Goal: Task Accomplishment & Management: Use online tool/utility

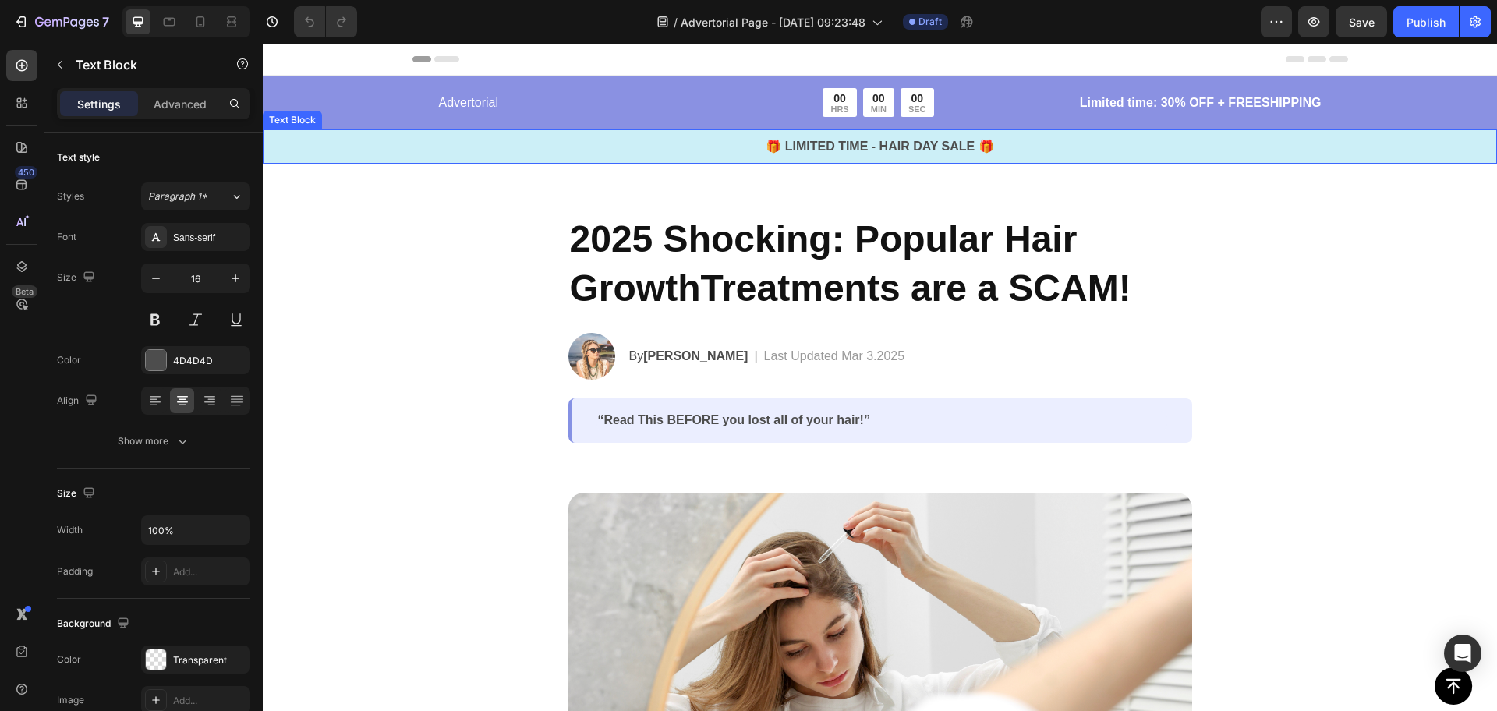
click at [890, 161] on div "🎁 LIMITED TIME - HAIR DAY SALE 🎁 Text Block" at bounding box center [880, 146] width 1234 height 34
click at [963, 121] on div "Advertorial Text Block 00 HRS 00 MIN 00 SEC Countdown Timer Row Limited time: 3…" at bounding box center [880, 126] width 1234 height 76
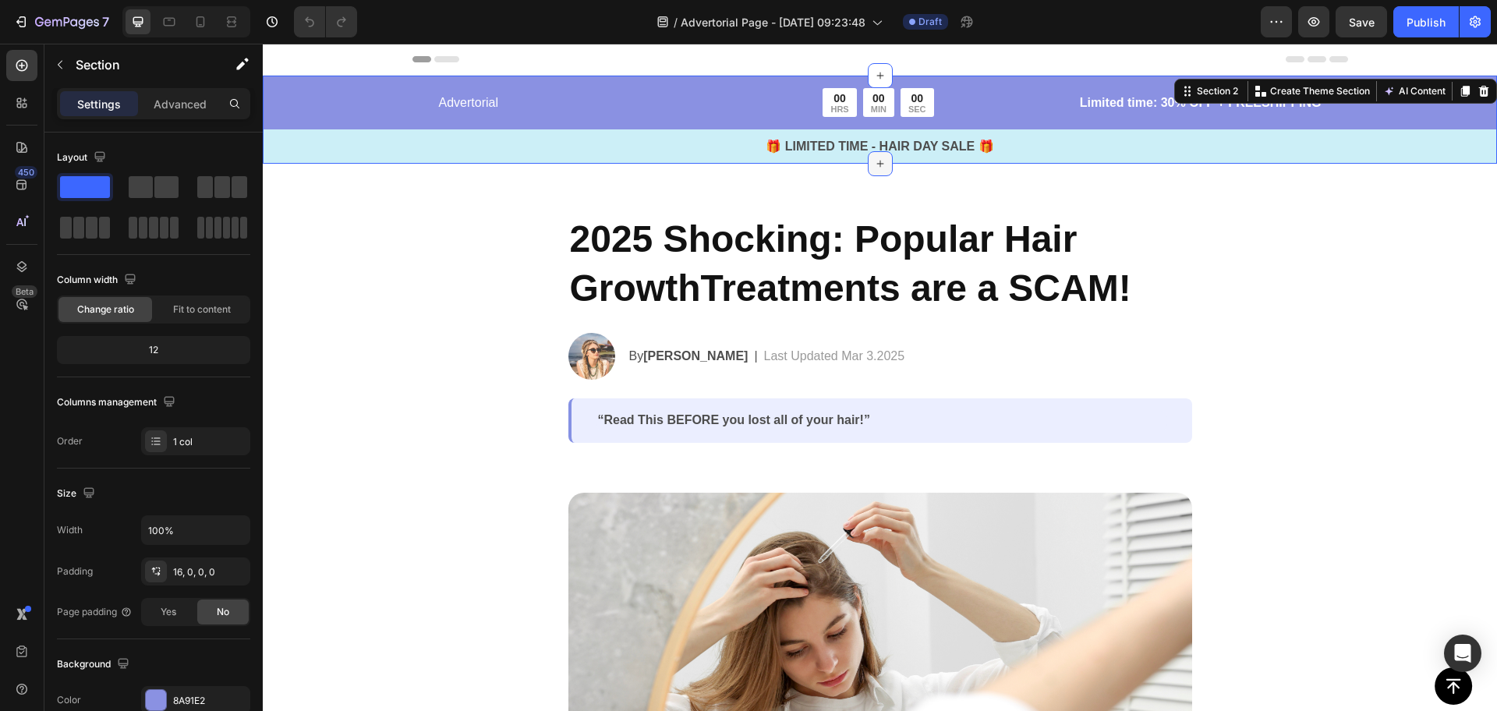
click at [874, 161] on icon at bounding box center [880, 163] width 12 height 12
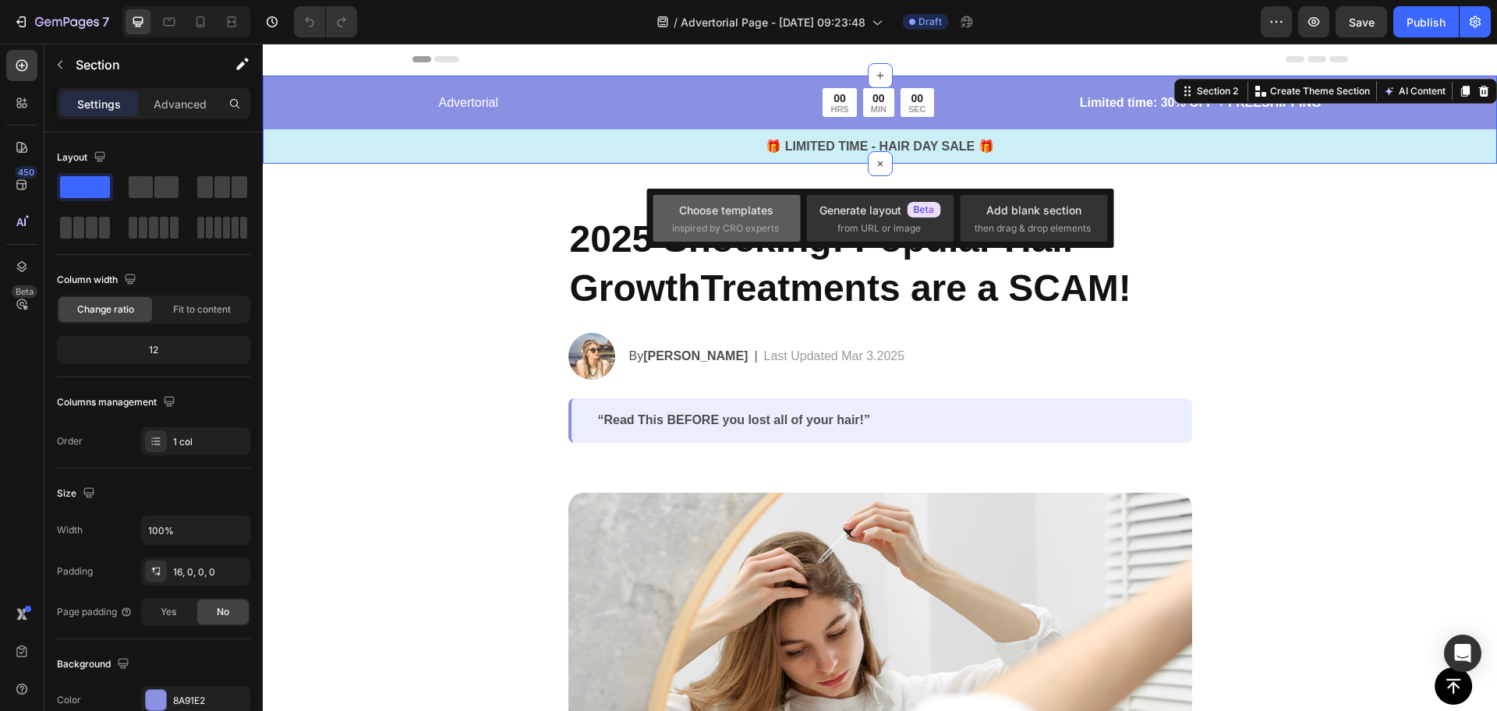
click at [770, 218] on div "Choose templates inspired by CRO experts" at bounding box center [726, 219] width 109 height 34
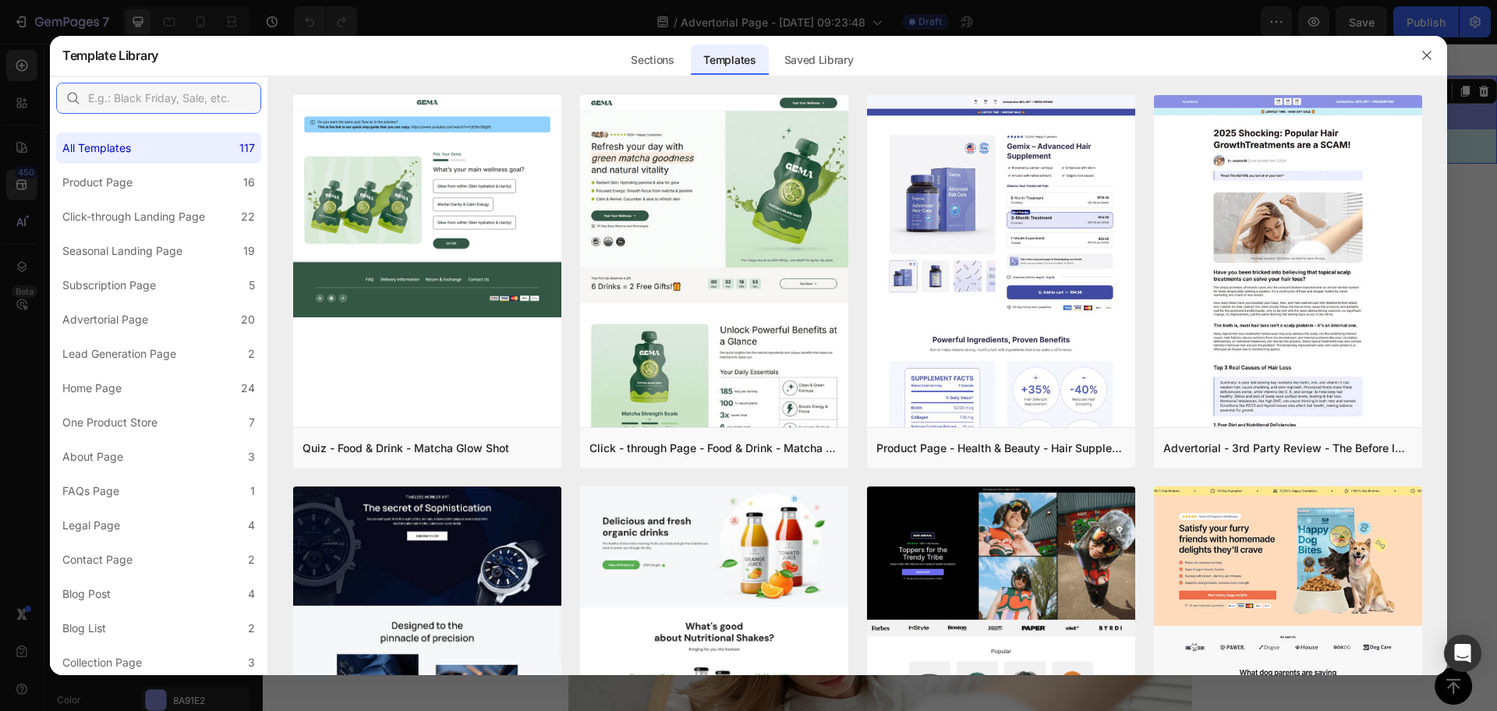
click at [174, 90] on input "text" at bounding box center [158, 98] width 205 height 31
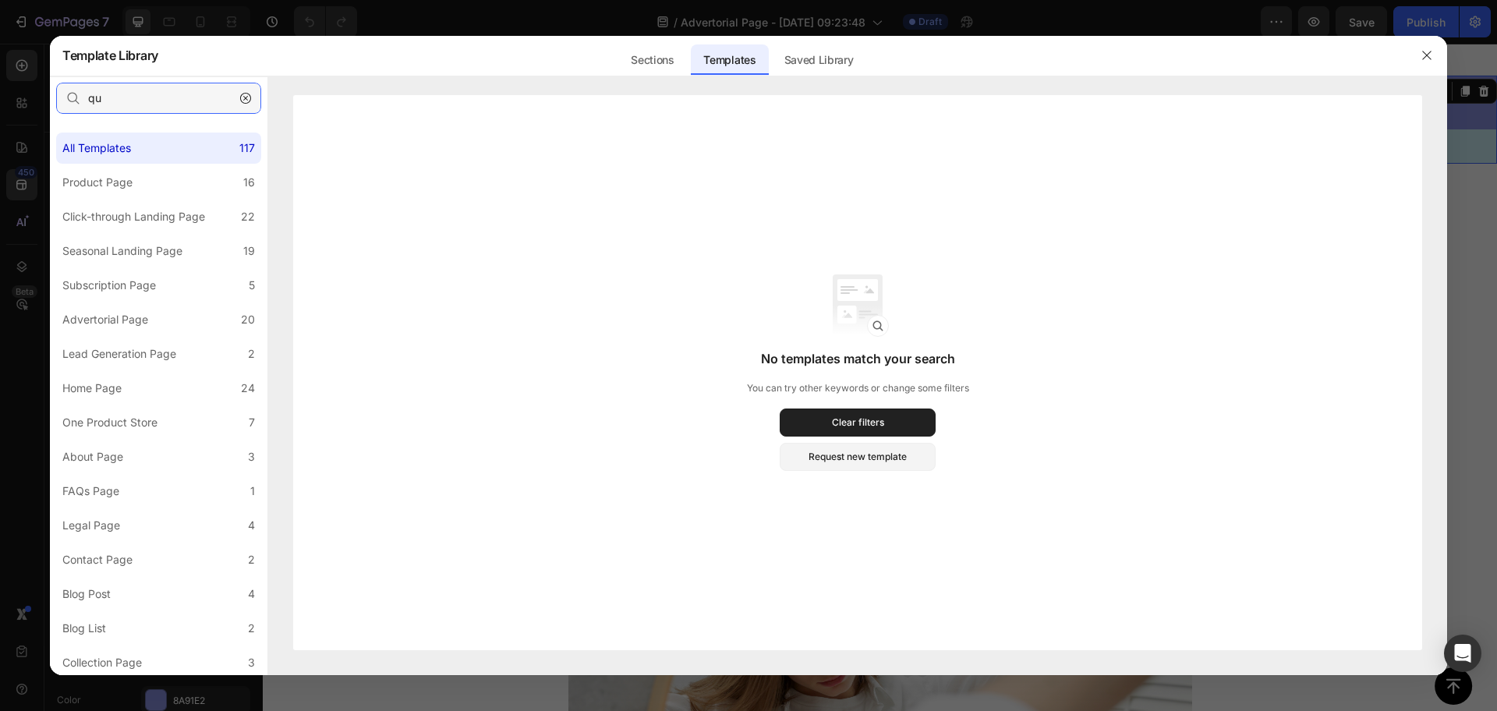
type input "q"
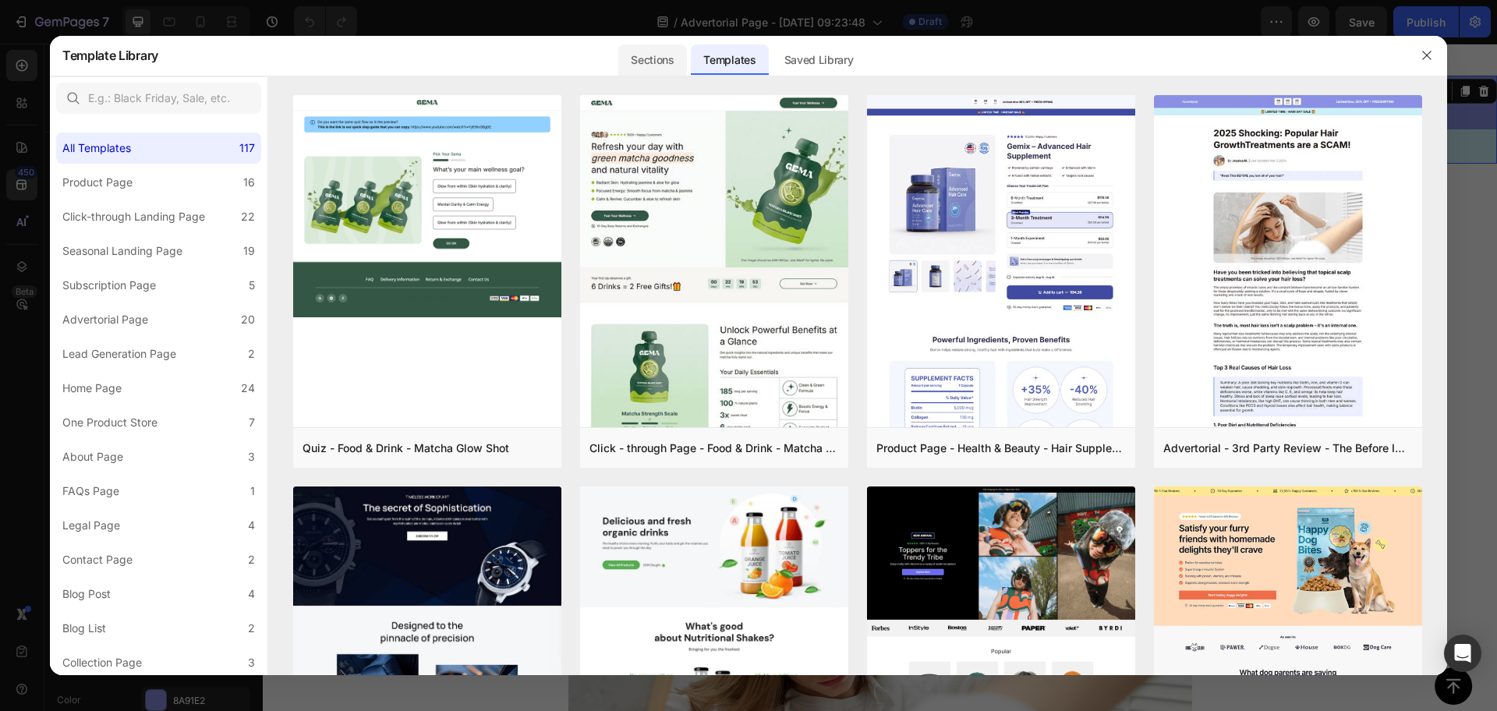
click at [677, 65] on div "Sections" at bounding box center [652, 59] width 68 height 31
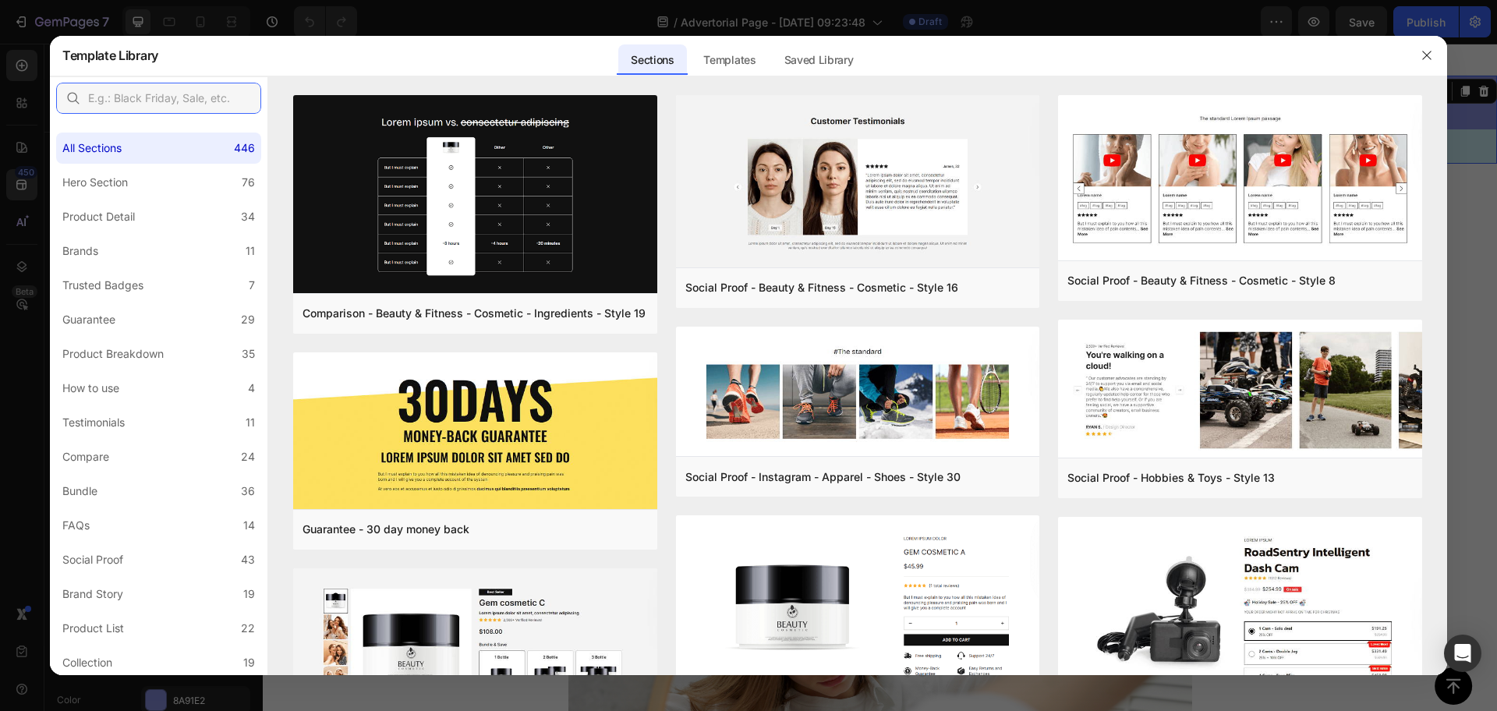
click at [186, 104] on input "text" at bounding box center [158, 98] width 205 height 31
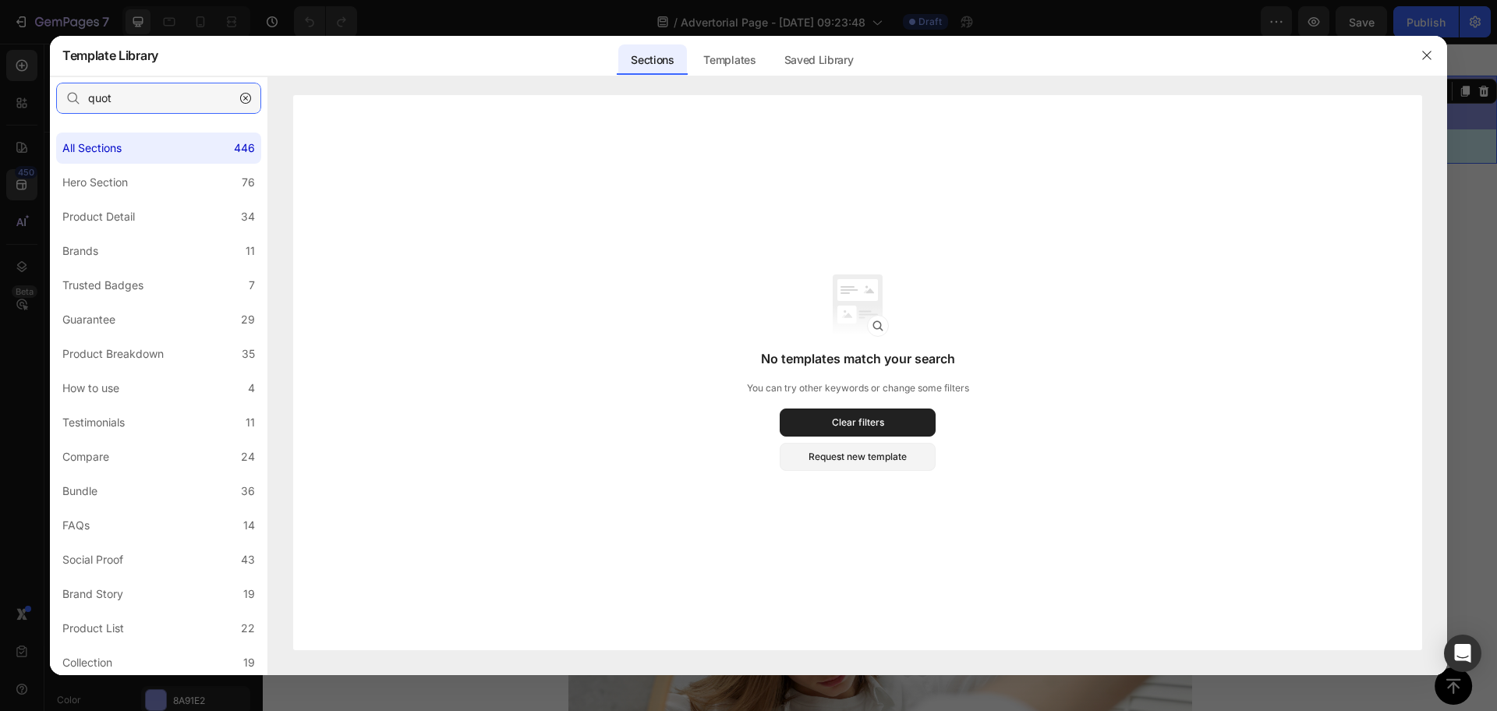
type input "quote"
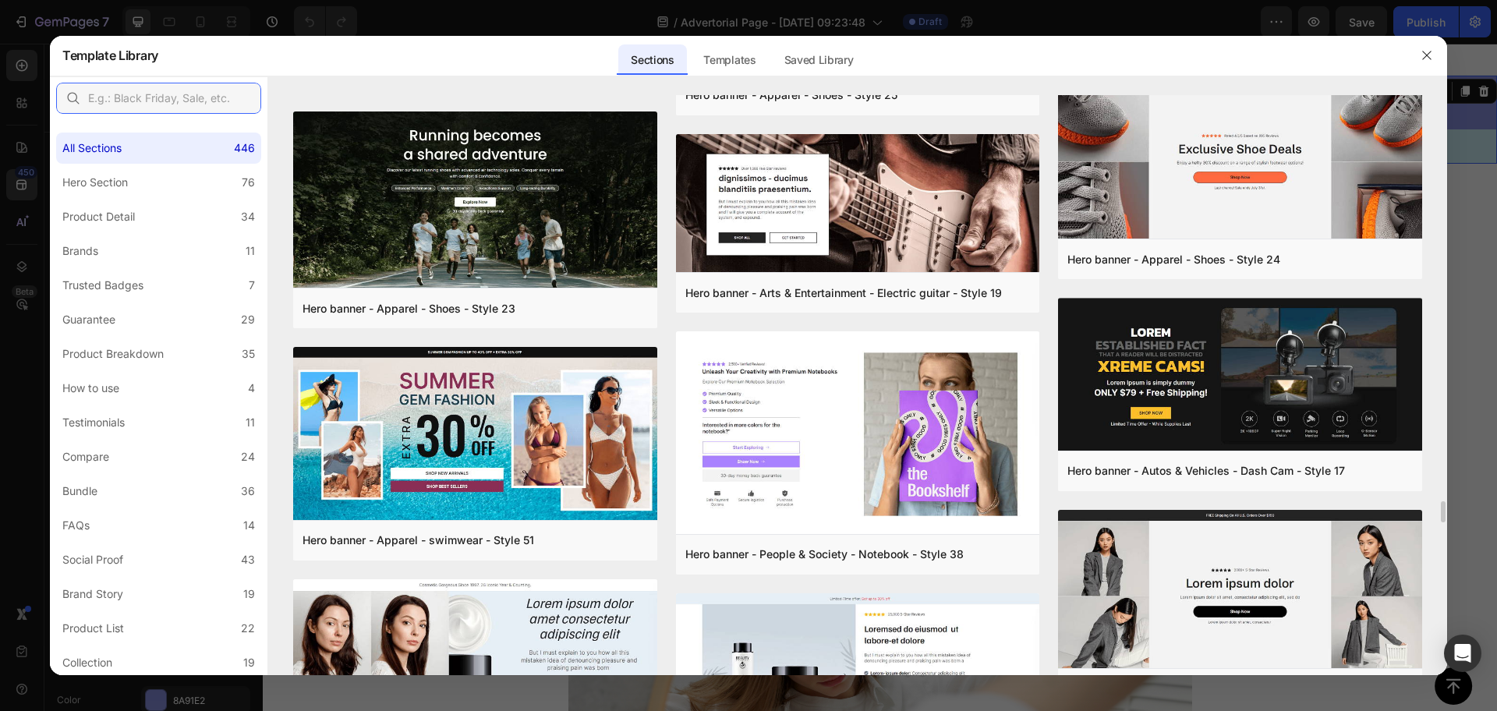
scroll to position [11481, 0]
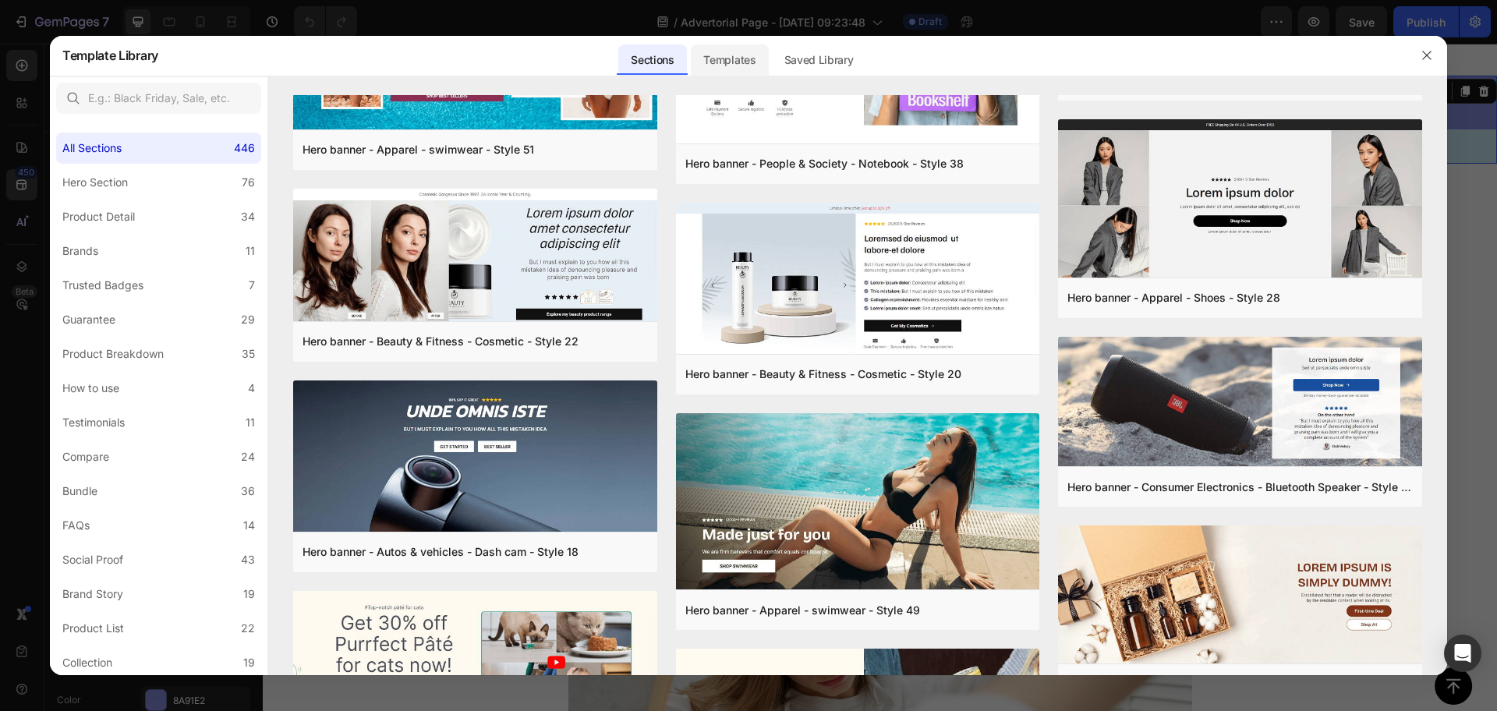
click at [719, 59] on div "Templates" at bounding box center [729, 59] width 77 height 31
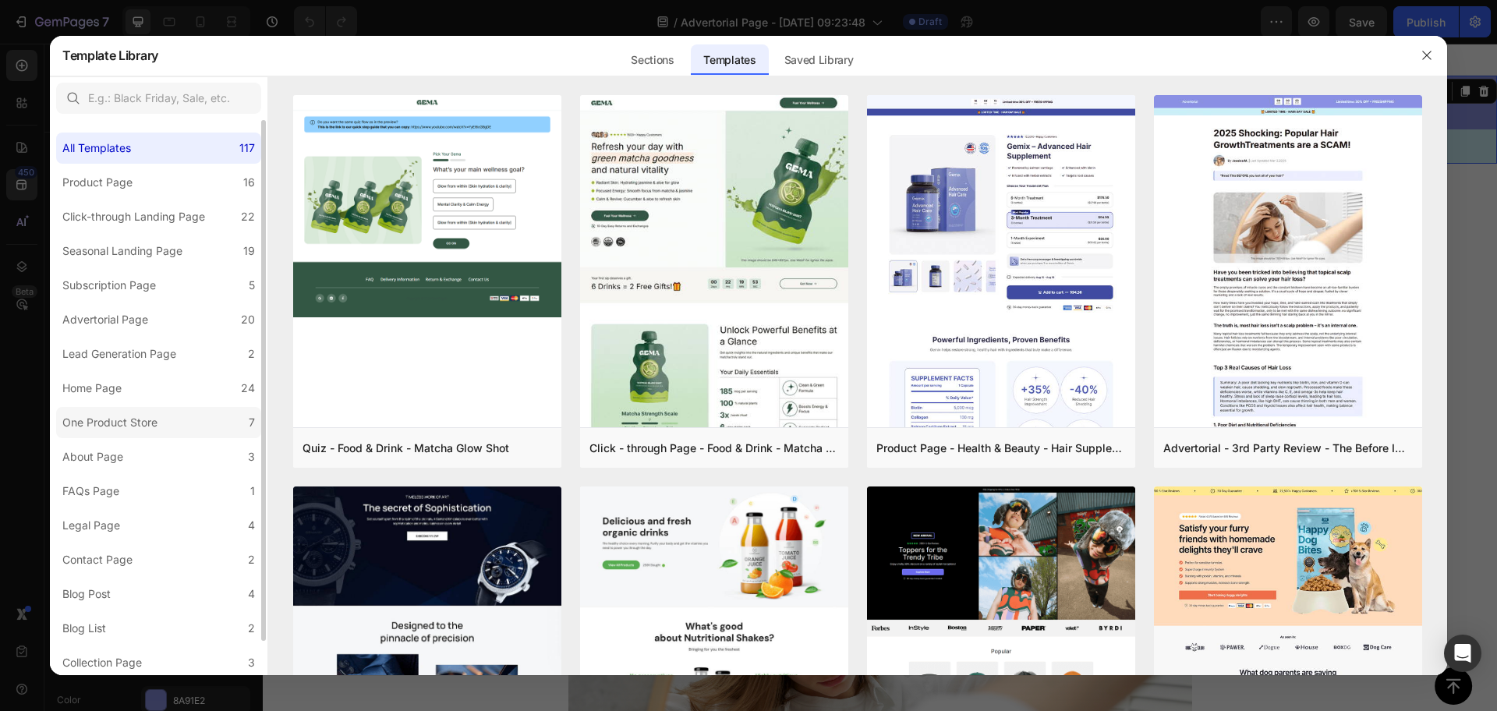
scroll to position [37, 0]
click at [161, 417] on label "About Page 3" at bounding box center [158, 420] width 205 height 31
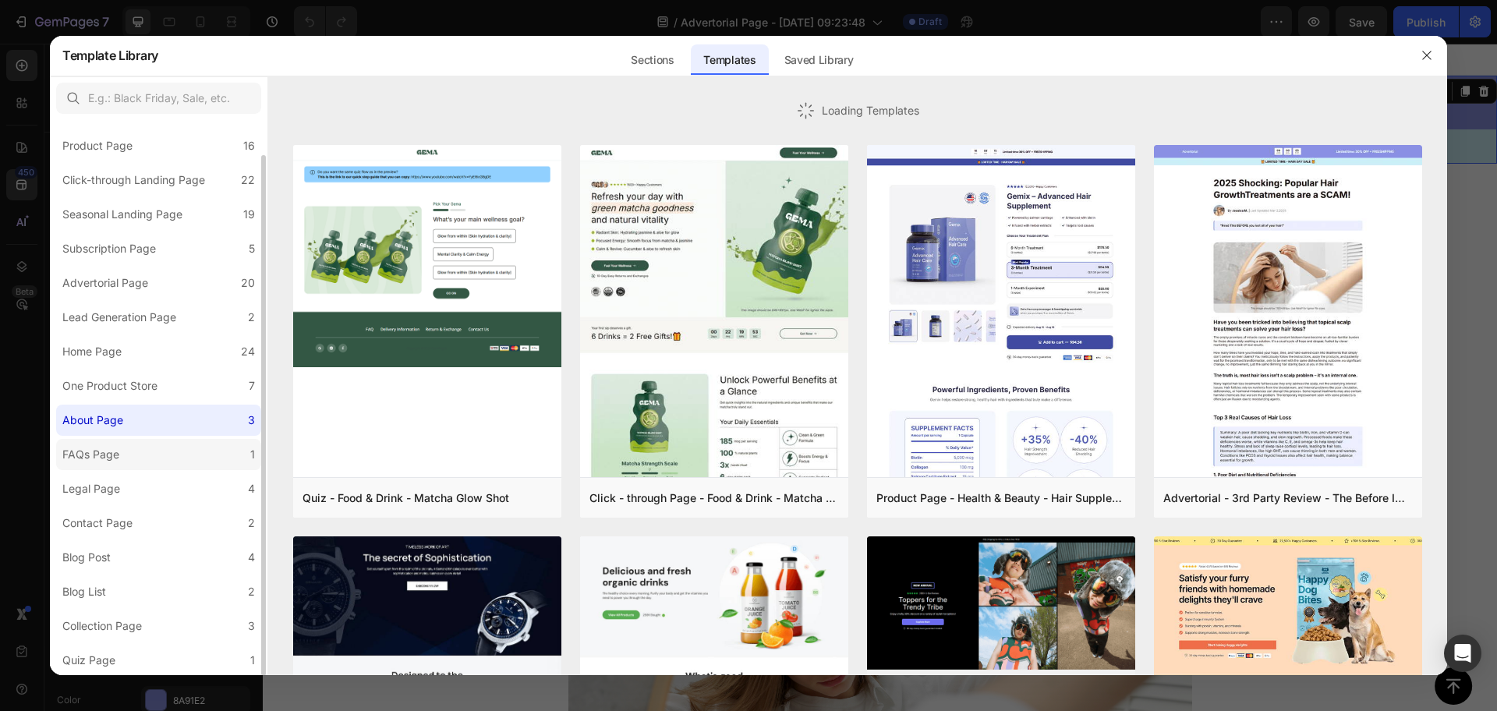
click at [178, 450] on label "FAQs Page 1" at bounding box center [158, 454] width 205 height 31
click at [155, 500] on label "Legal Page 4" at bounding box center [158, 488] width 205 height 31
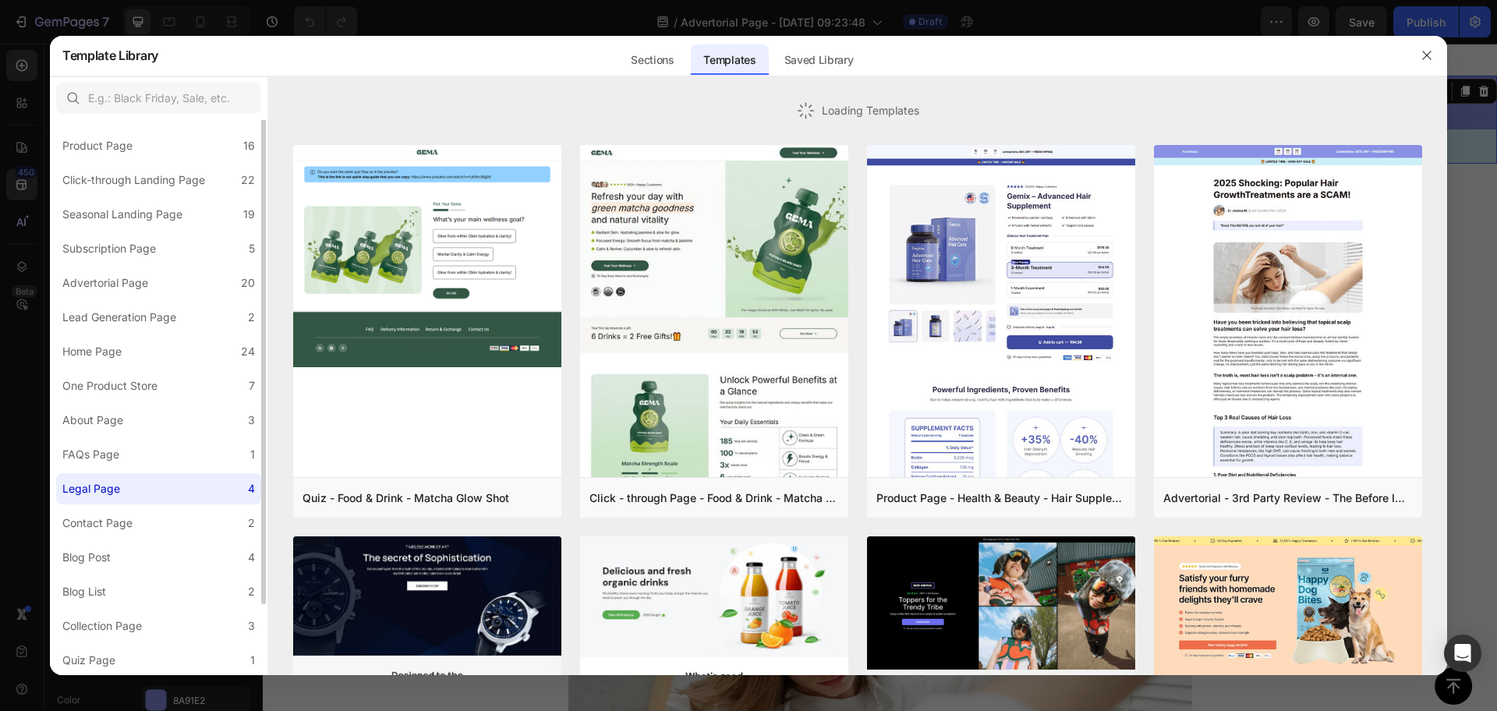
scroll to position [0, 0]
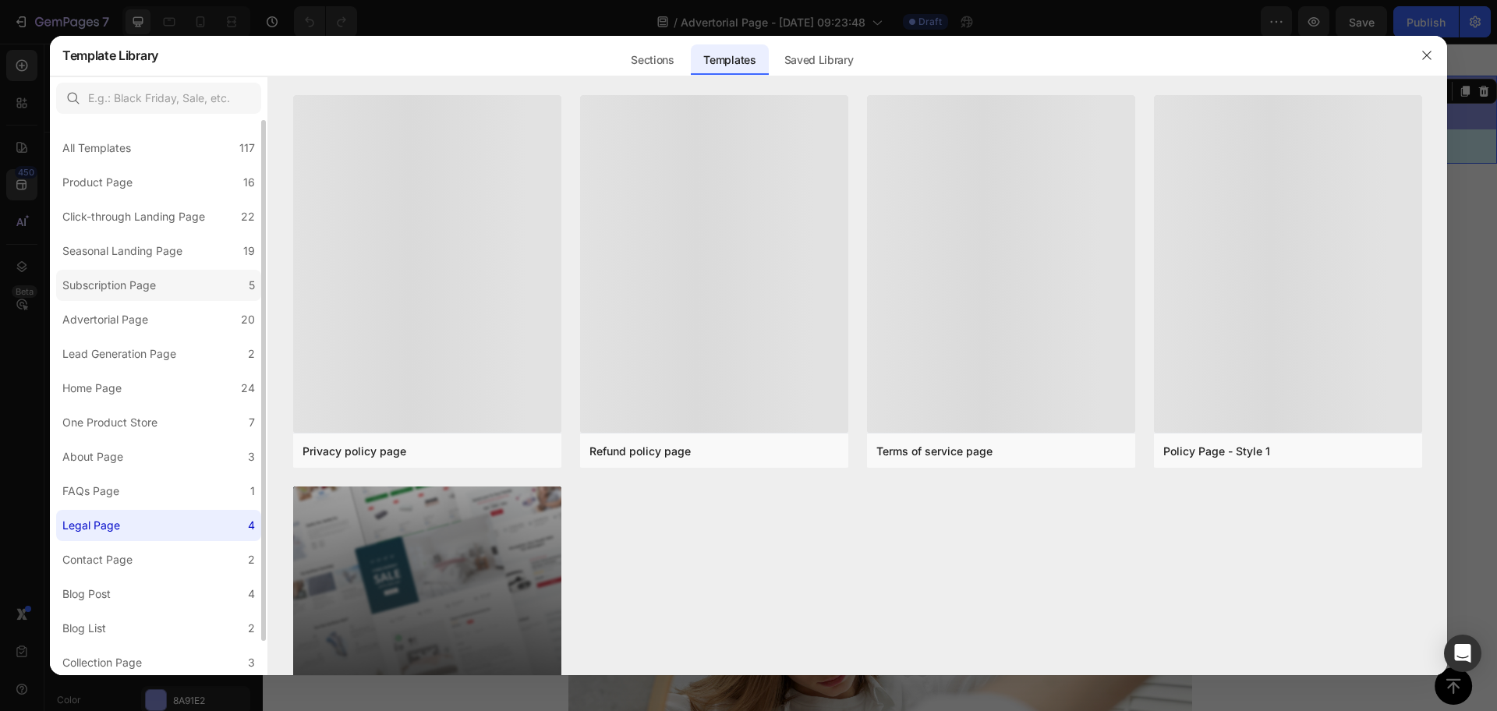
click at [147, 298] on label "Subscription Page 5" at bounding box center [158, 285] width 205 height 31
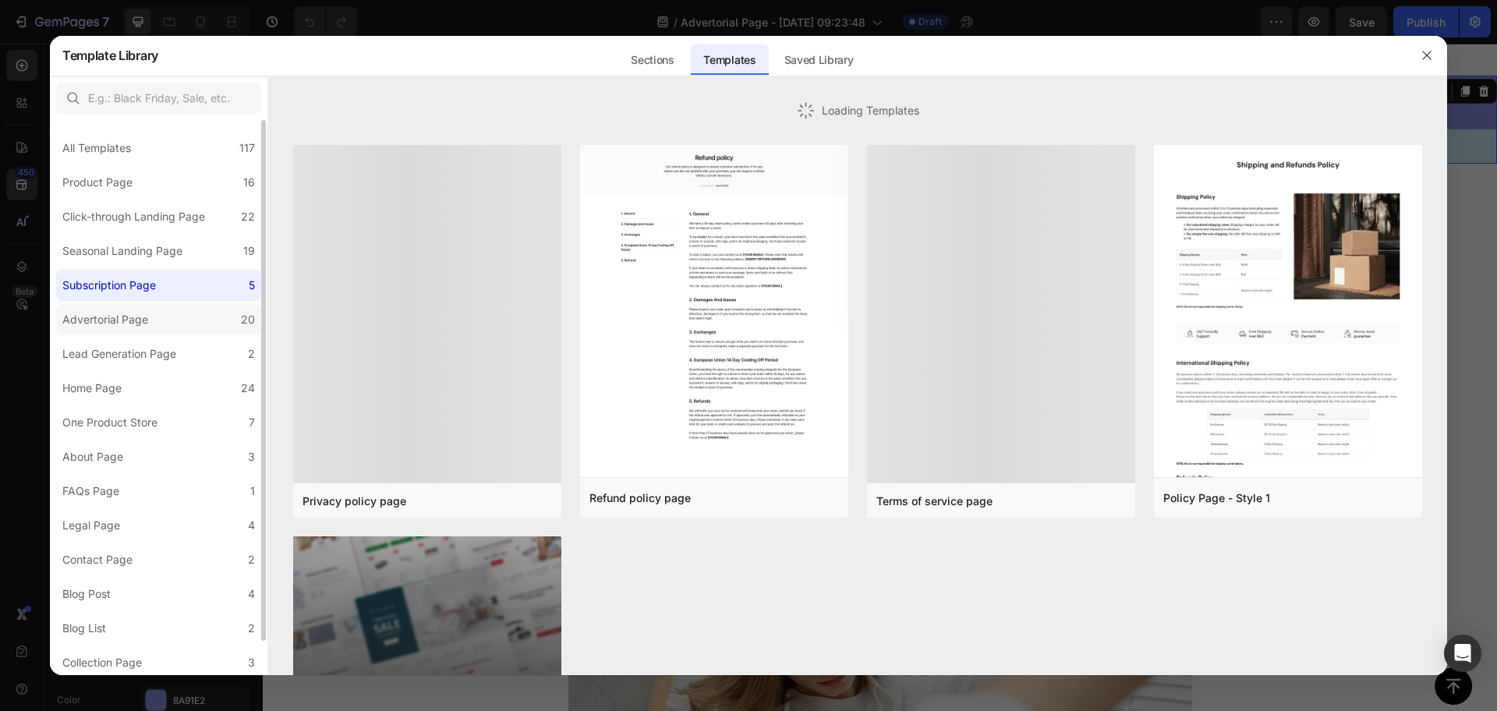
click at [147, 302] on div "All Templates 117 Product Page 16 Click-through Landing Page 22 Seasonal Landin…" at bounding box center [158, 416] width 217 height 592
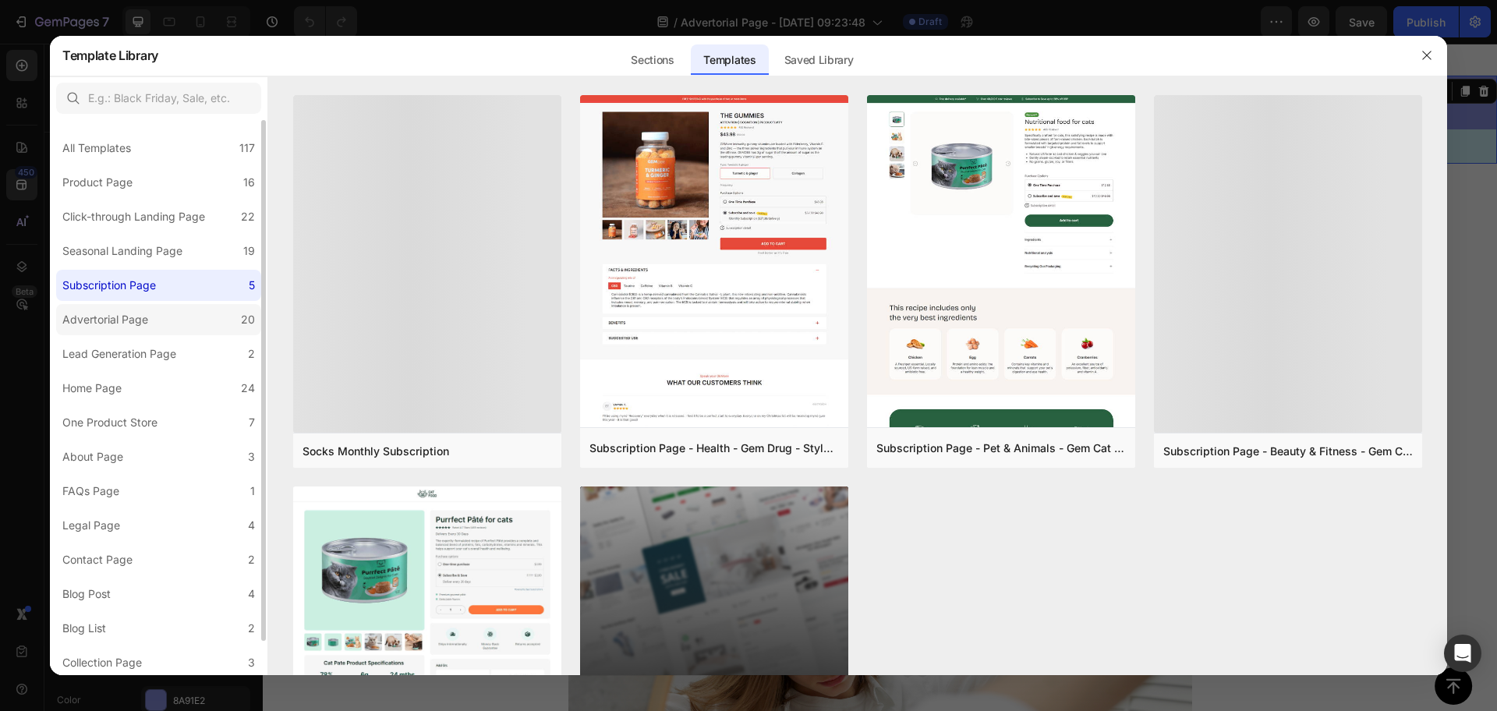
click at [147, 316] on div "Advertorial Page" at bounding box center [105, 319] width 86 height 19
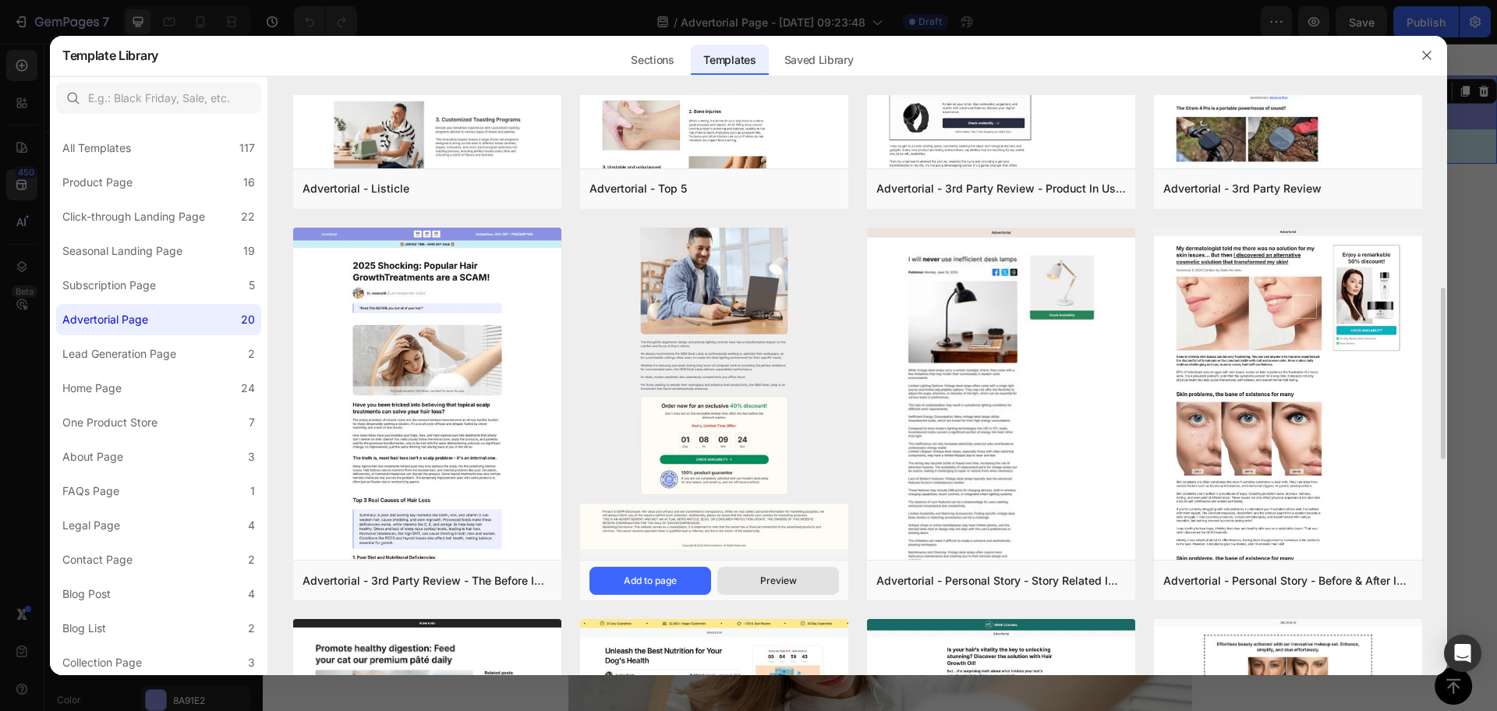
scroll to position [911, 0]
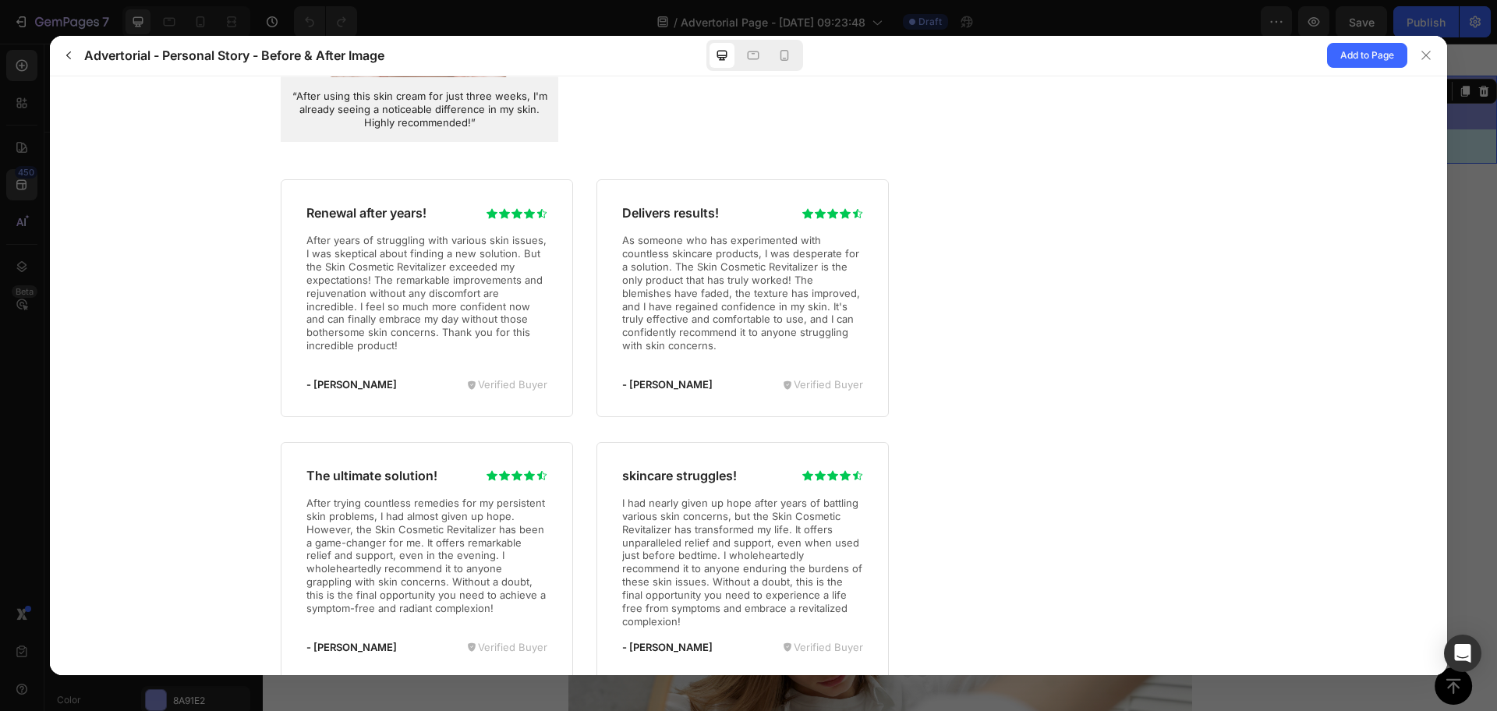
scroll to position [4287, 0]
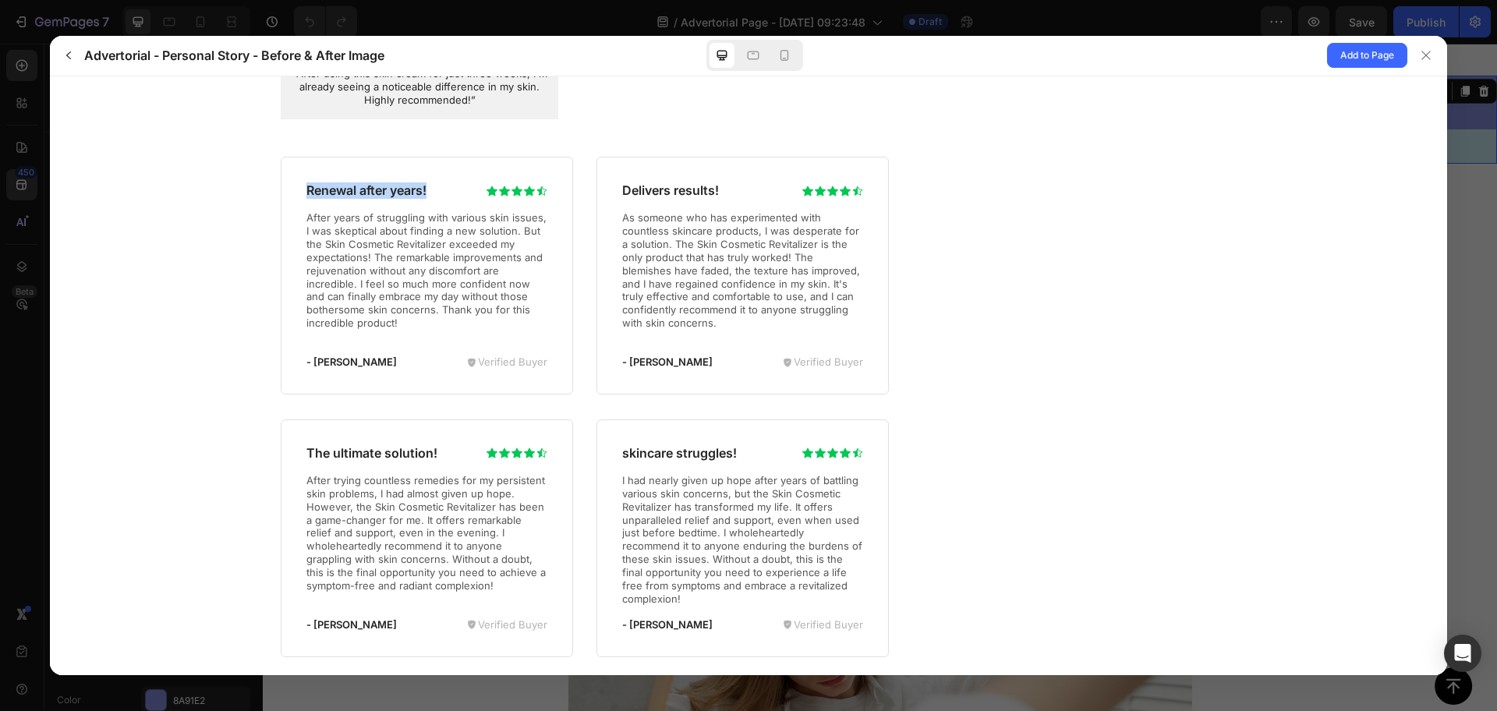
drag, startPoint x: 432, startPoint y: 191, endPoint x: 265, endPoint y: 193, distance: 166.8
click at [265, 193] on div "️🎊 Hurry! Sale Ends Soon ️🎊 ACT Now And Receive 50% Off Your Order CHECK AVAILA…" at bounding box center [748, 318] width 1366 height 1728
copy h3 "Renewal after years!"
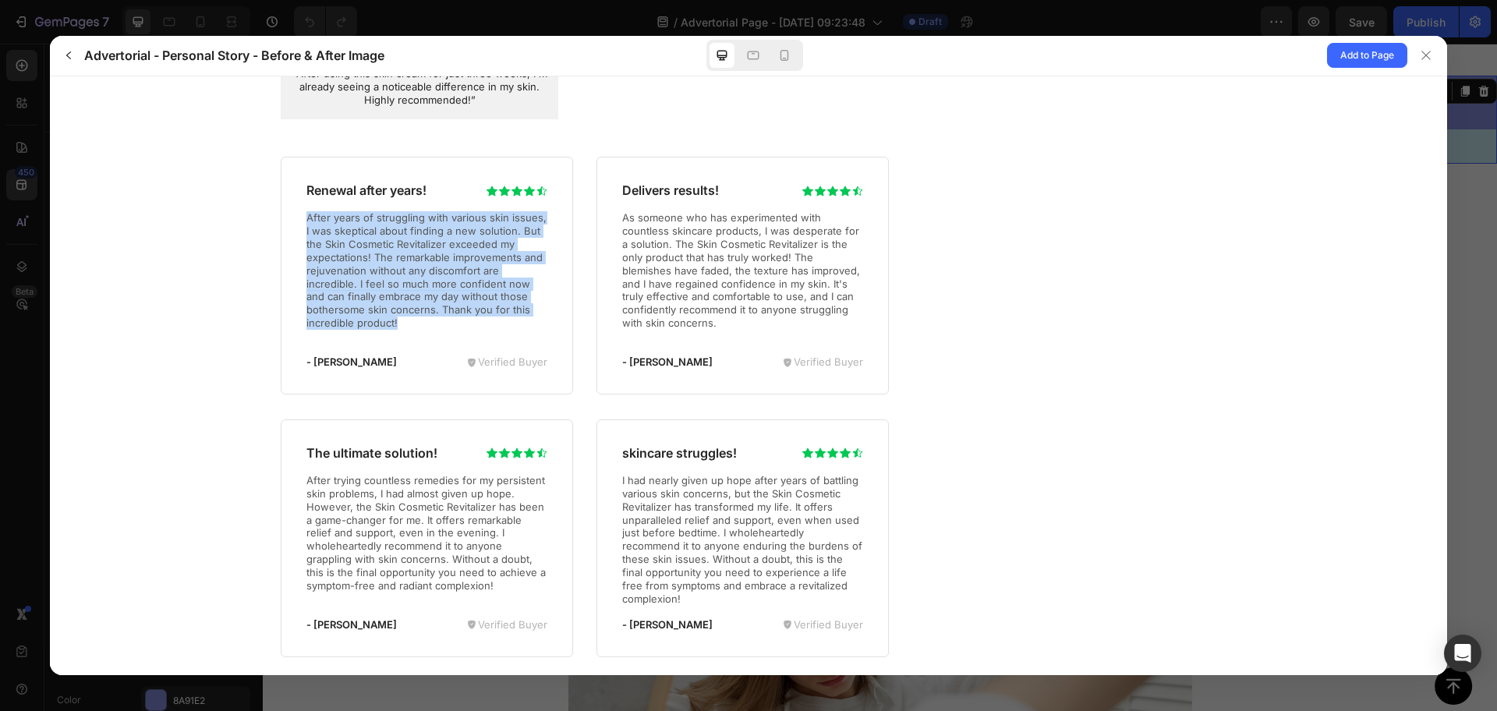
drag, startPoint x: 383, startPoint y: 318, endPoint x: 295, endPoint y: 216, distance: 134.8
click at [295, 216] on div "Renewal after years! - [PERSON_NAME]" at bounding box center [427, 275] width 292 height 238
copy p "After years of struggling with various skin issues, I was skeptical about findi…"
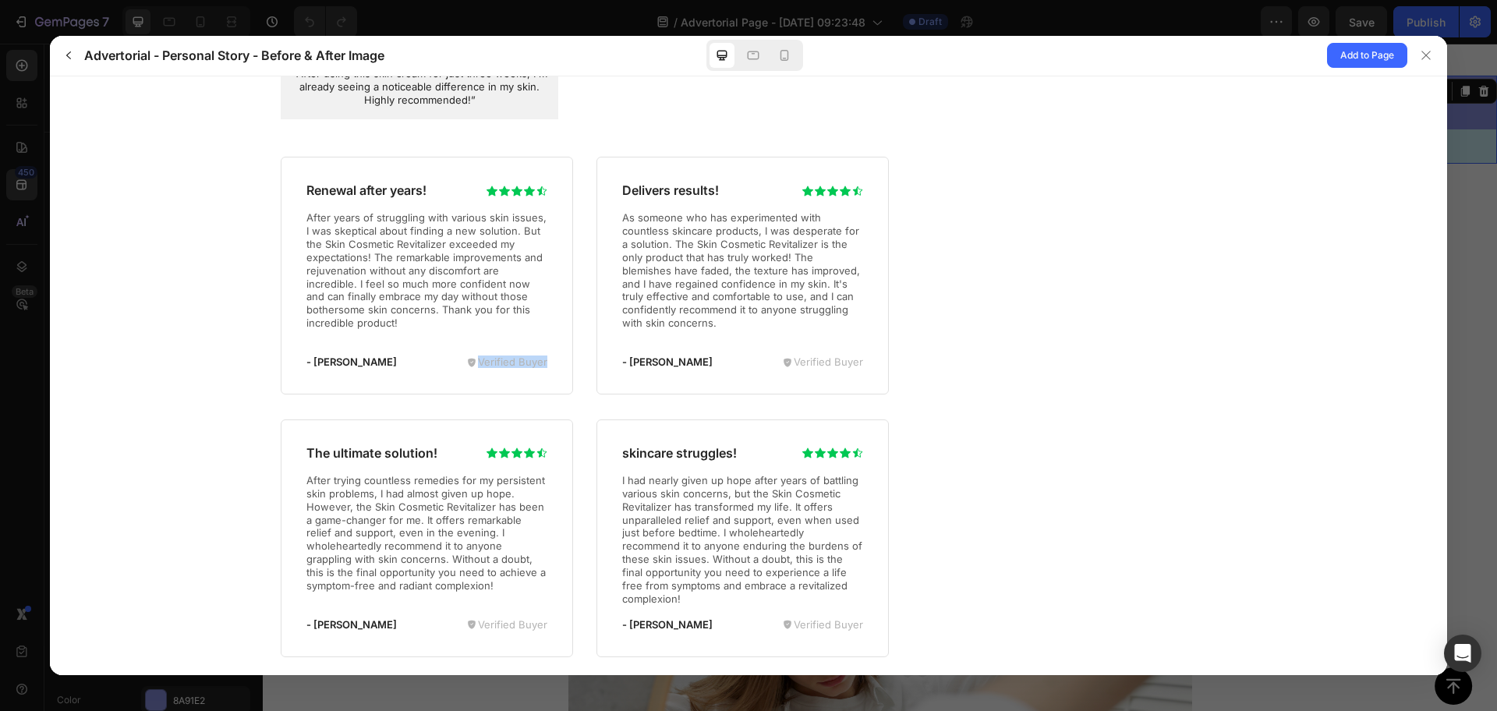
drag, startPoint x: 465, startPoint y: 360, endPoint x: 556, endPoint y: 368, distance: 91.5
click at [556, 368] on div "Renewal after years! - [PERSON_NAME]" at bounding box center [427, 275] width 292 height 238
click at [1387, 60] on span "Add to Page" at bounding box center [1367, 55] width 54 height 19
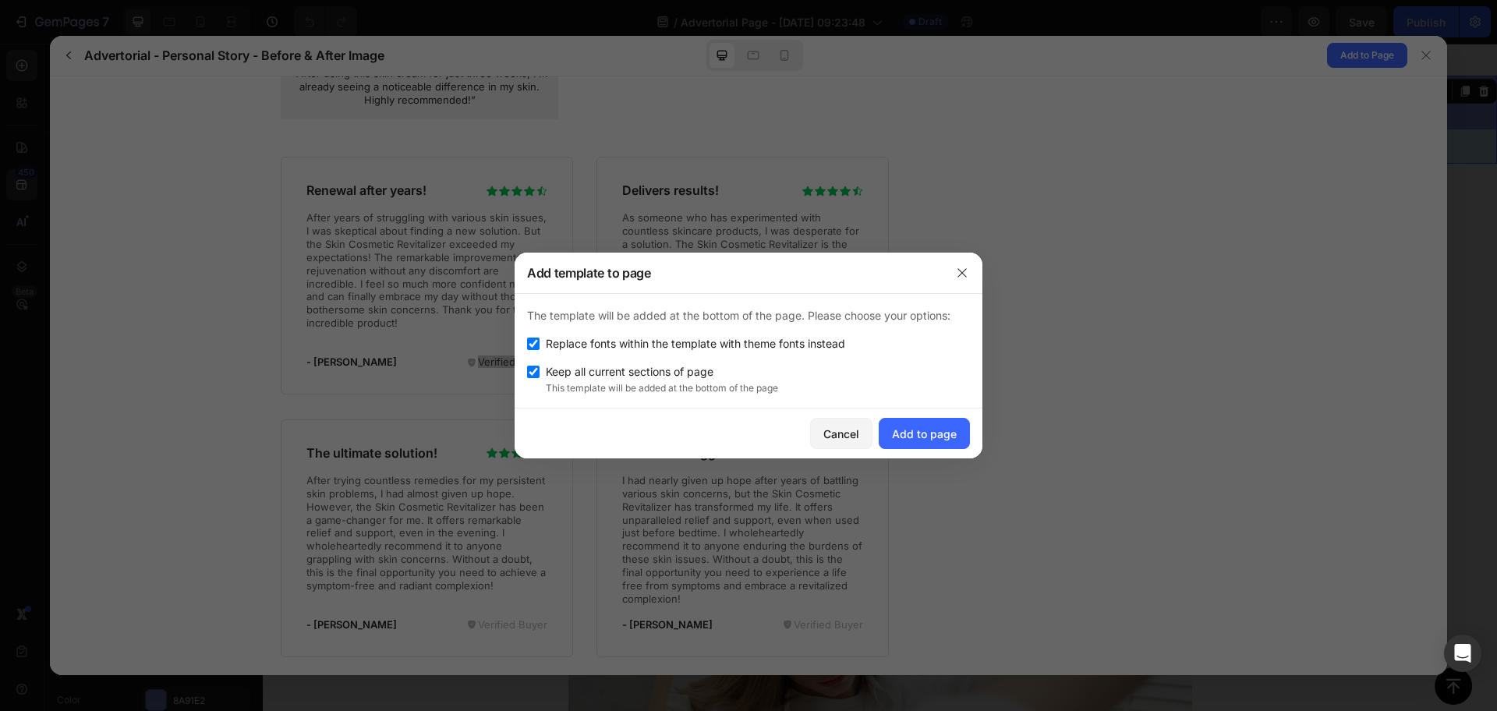
click at [937, 453] on div "Cancel Add to page" at bounding box center [748, 433] width 468 height 50
click at [930, 441] on div "Add to page" at bounding box center [924, 434] width 65 height 16
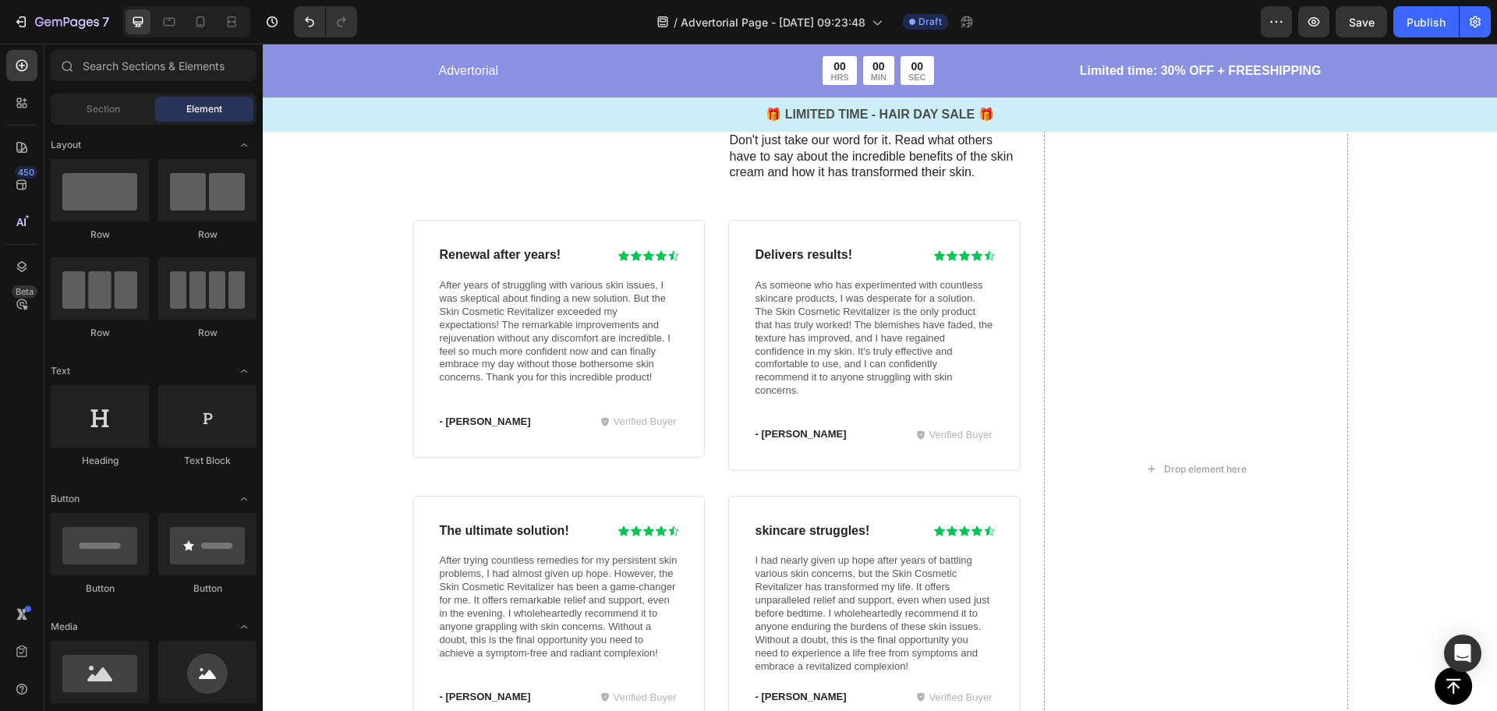
scroll to position [4196, 0]
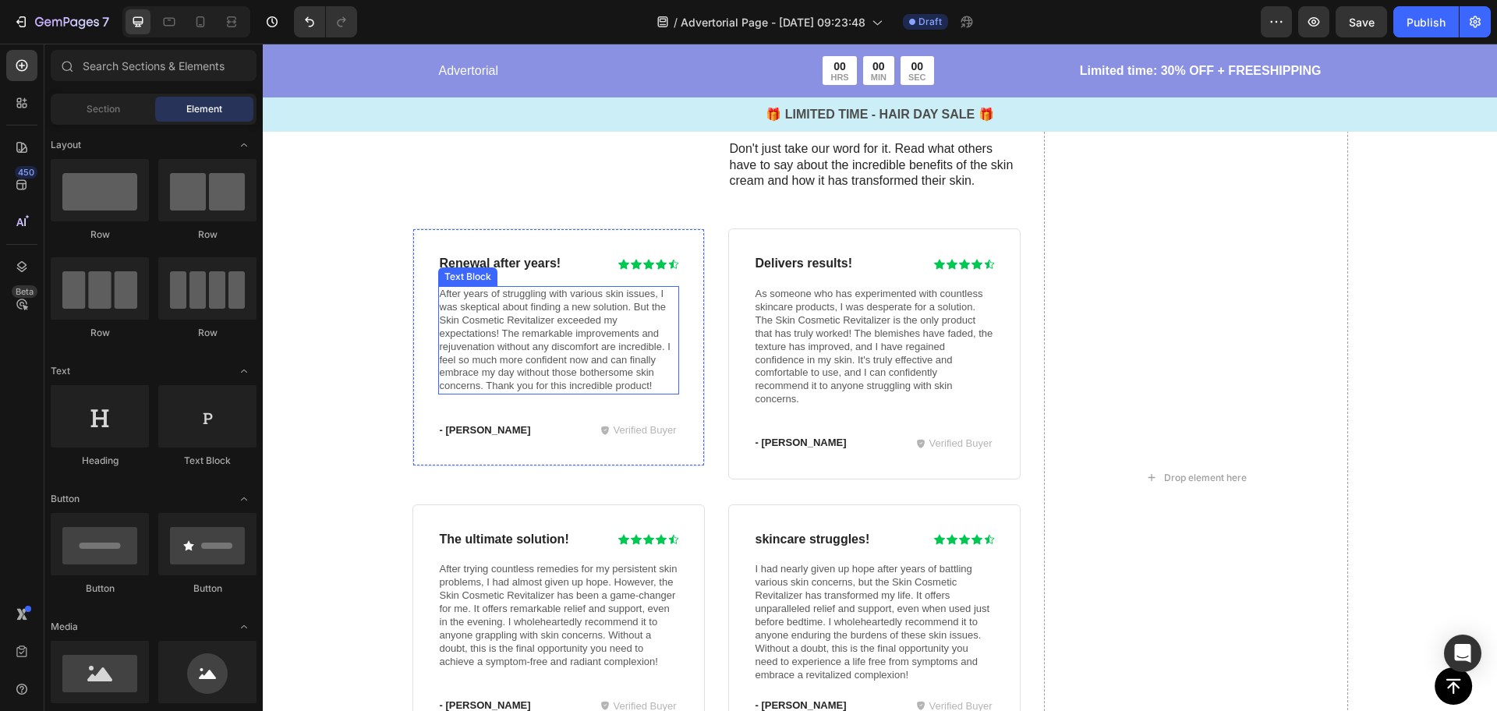
click at [568, 393] on p "After years of struggling with various skin issues, I was skeptical about findi…" at bounding box center [559, 340] width 238 height 105
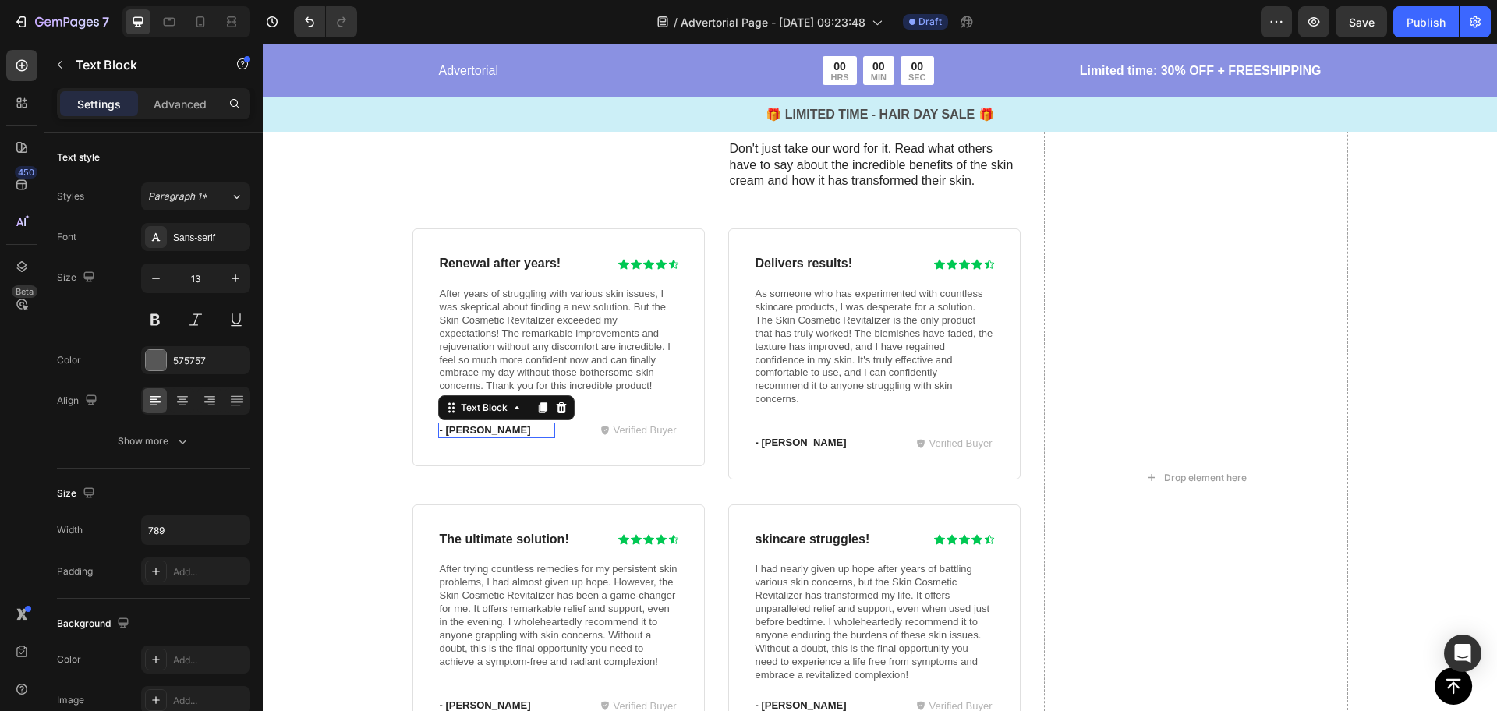
click at [474, 437] on p "- [PERSON_NAME]" at bounding box center [497, 430] width 115 height 13
click at [538, 274] on h3 "Renewal after years!" at bounding box center [516, 263] width 157 height 19
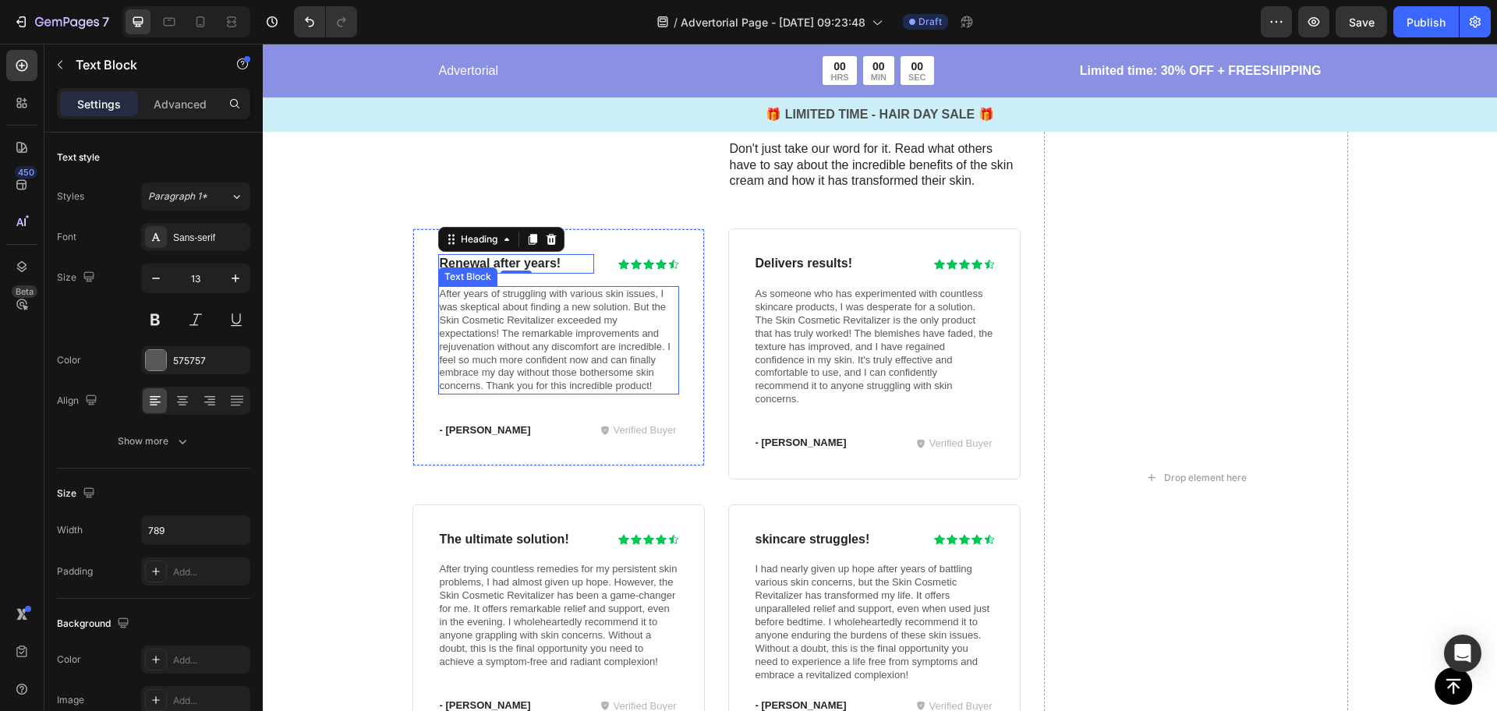
click at [556, 393] on p "After years of struggling with various skin issues, I was skeptical about findi…" at bounding box center [559, 340] width 238 height 105
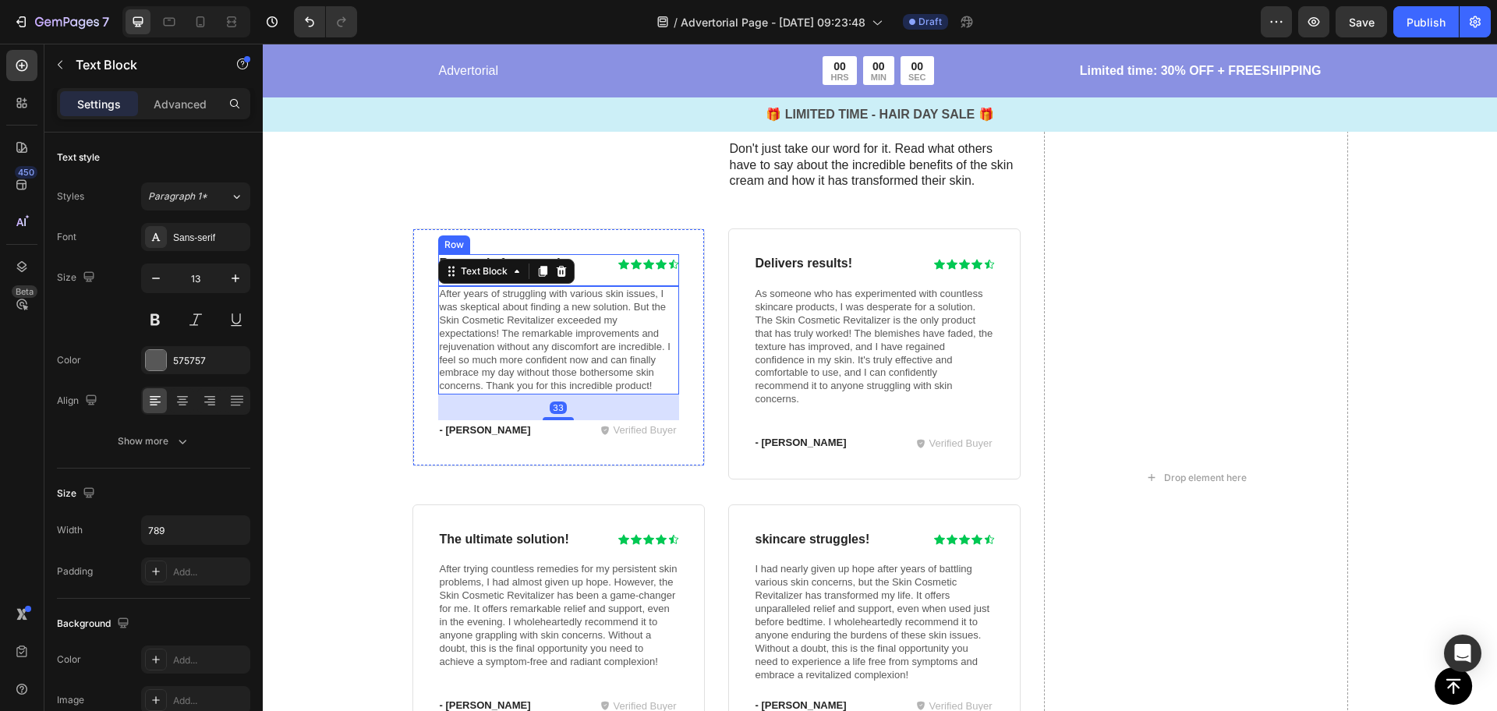
click at [588, 286] on div "Renewal after years! Heading Icon Icon Icon Icon Icon Icon List Row" at bounding box center [558, 270] width 241 height 32
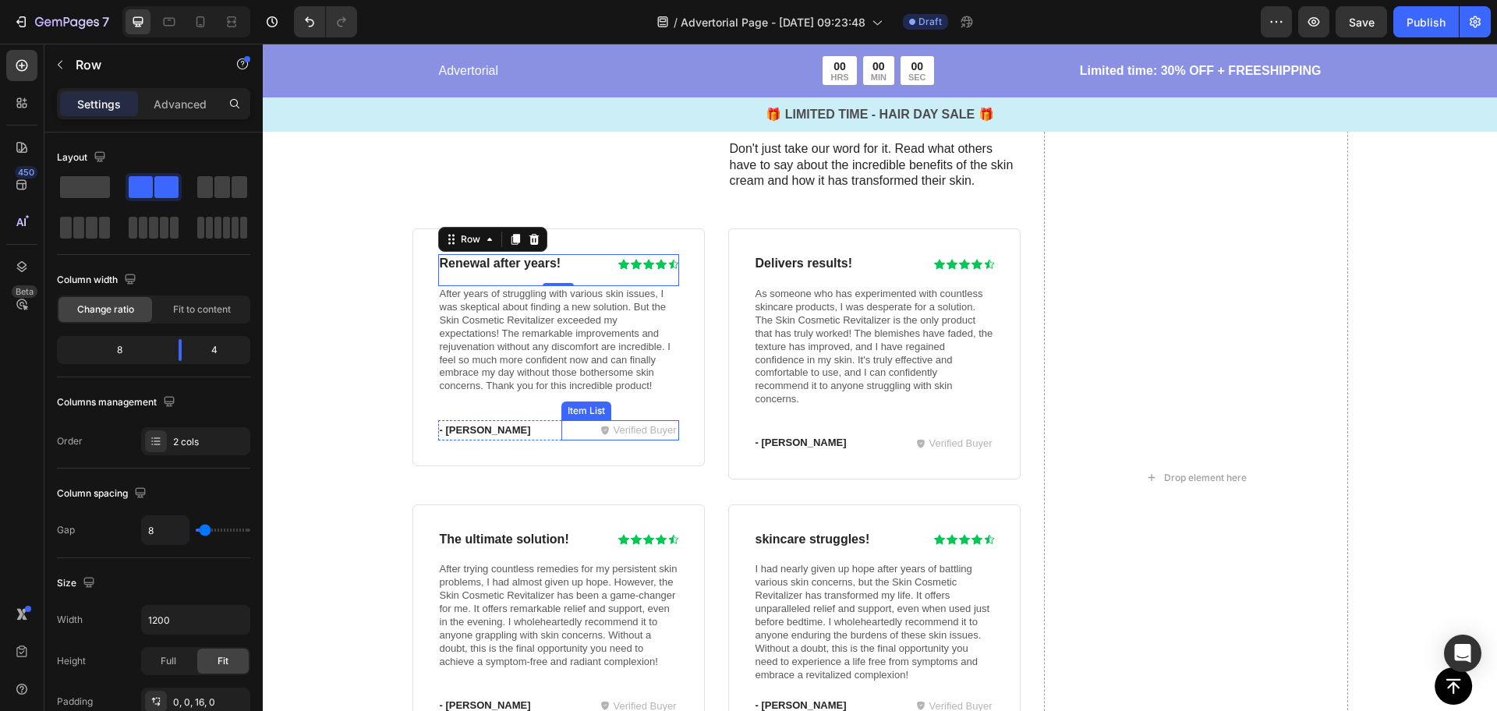
click at [638, 438] on p "Verified Buyer" at bounding box center [644, 430] width 63 height 16
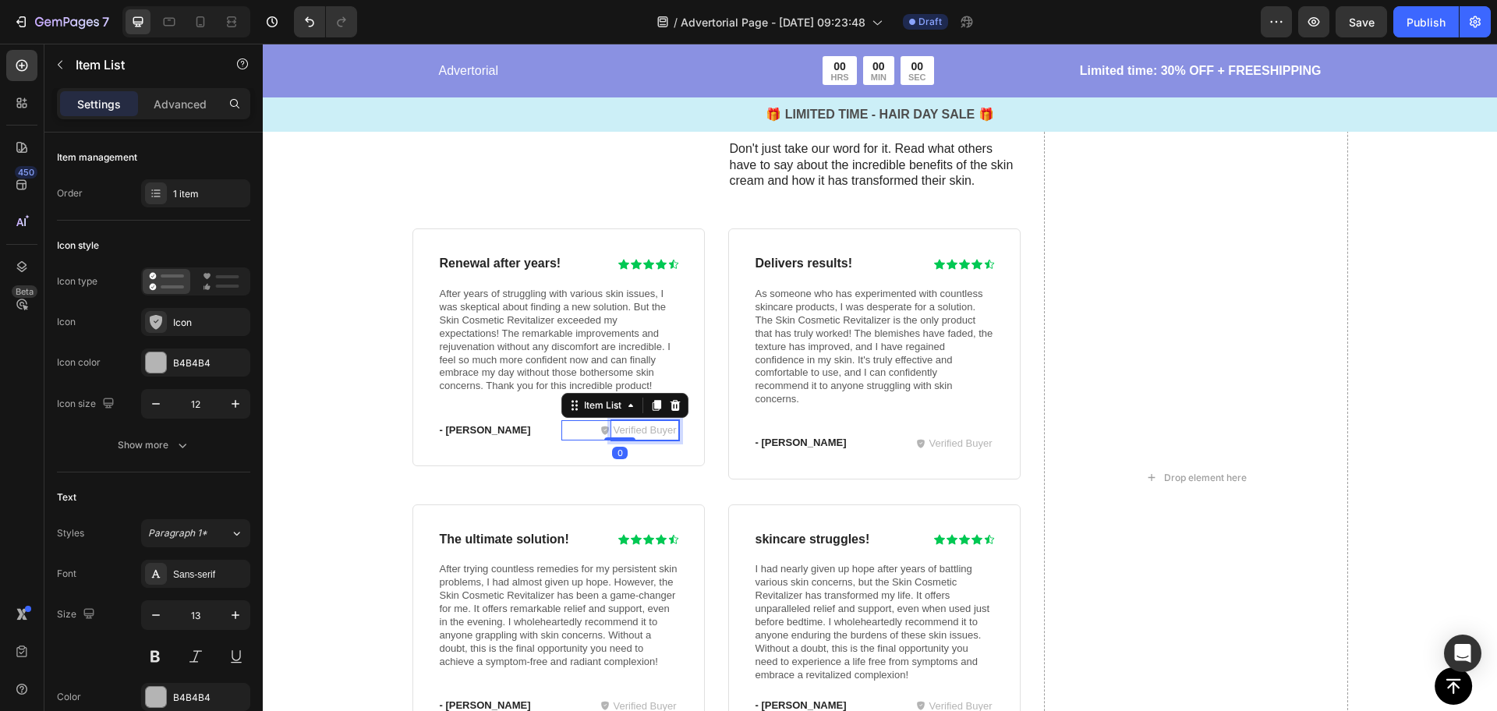
click at [639, 438] on p "Verified Buyer" at bounding box center [644, 430] width 63 height 16
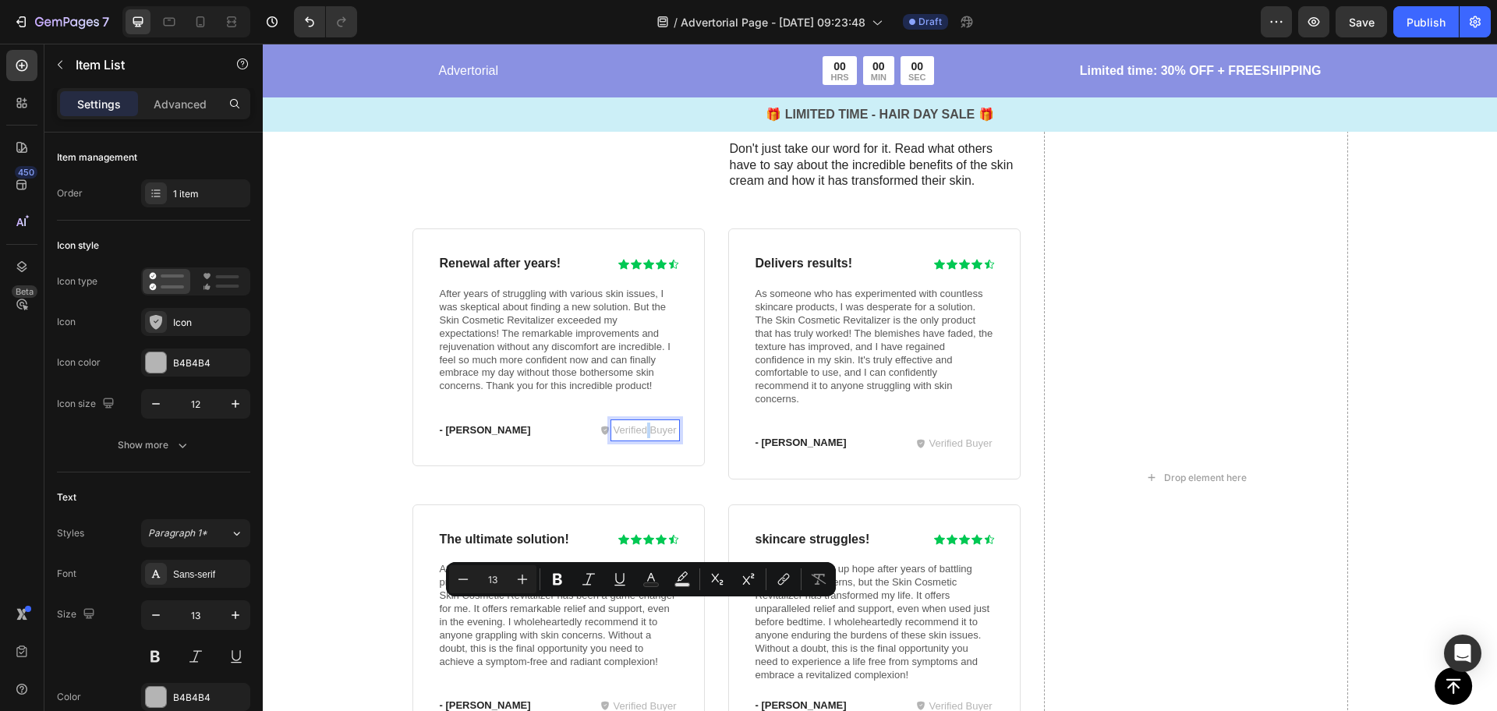
click at [640, 438] on p "Verified Buyer" at bounding box center [644, 430] width 63 height 16
drag, startPoint x: 641, startPoint y: 611, endPoint x: 606, endPoint y: 614, distance: 35.2
click at [613, 438] on p "Verified Buyer" at bounding box center [644, 430] width 63 height 16
copy p "Verified"
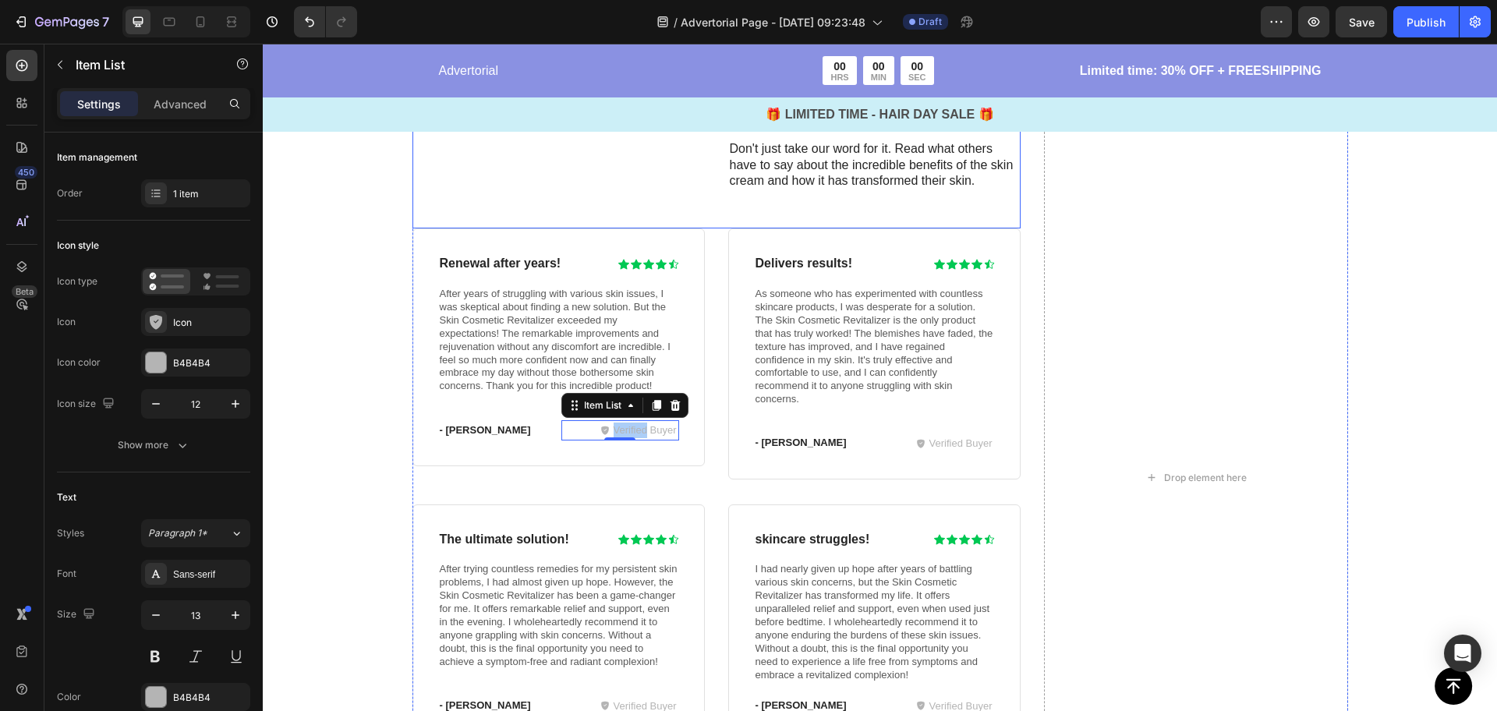
scroll to position [4326, 0]
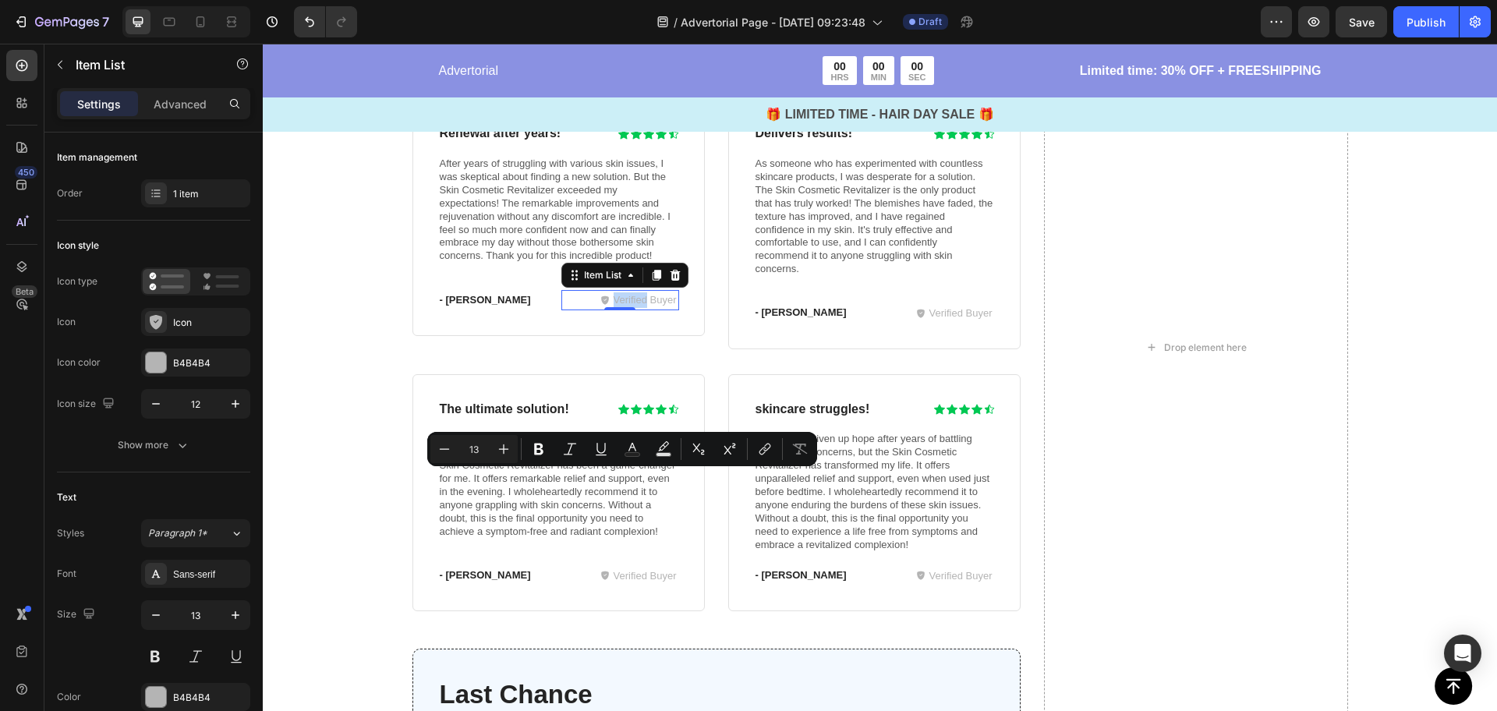
click at [631, 308] on p "Verified Buyer" at bounding box center [644, 300] width 63 height 16
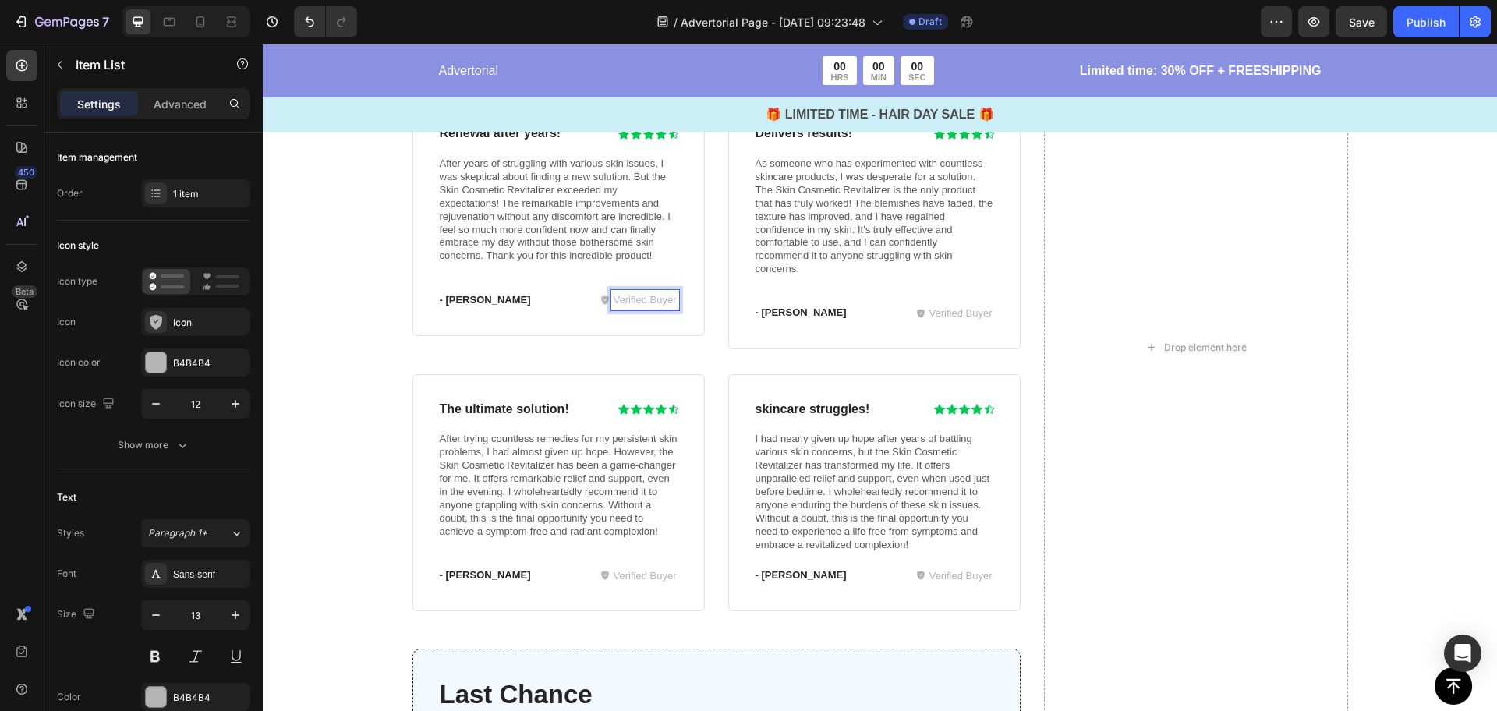
click at [615, 308] on p "Verified Buyer" at bounding box center [644, 300] width 63 height 16
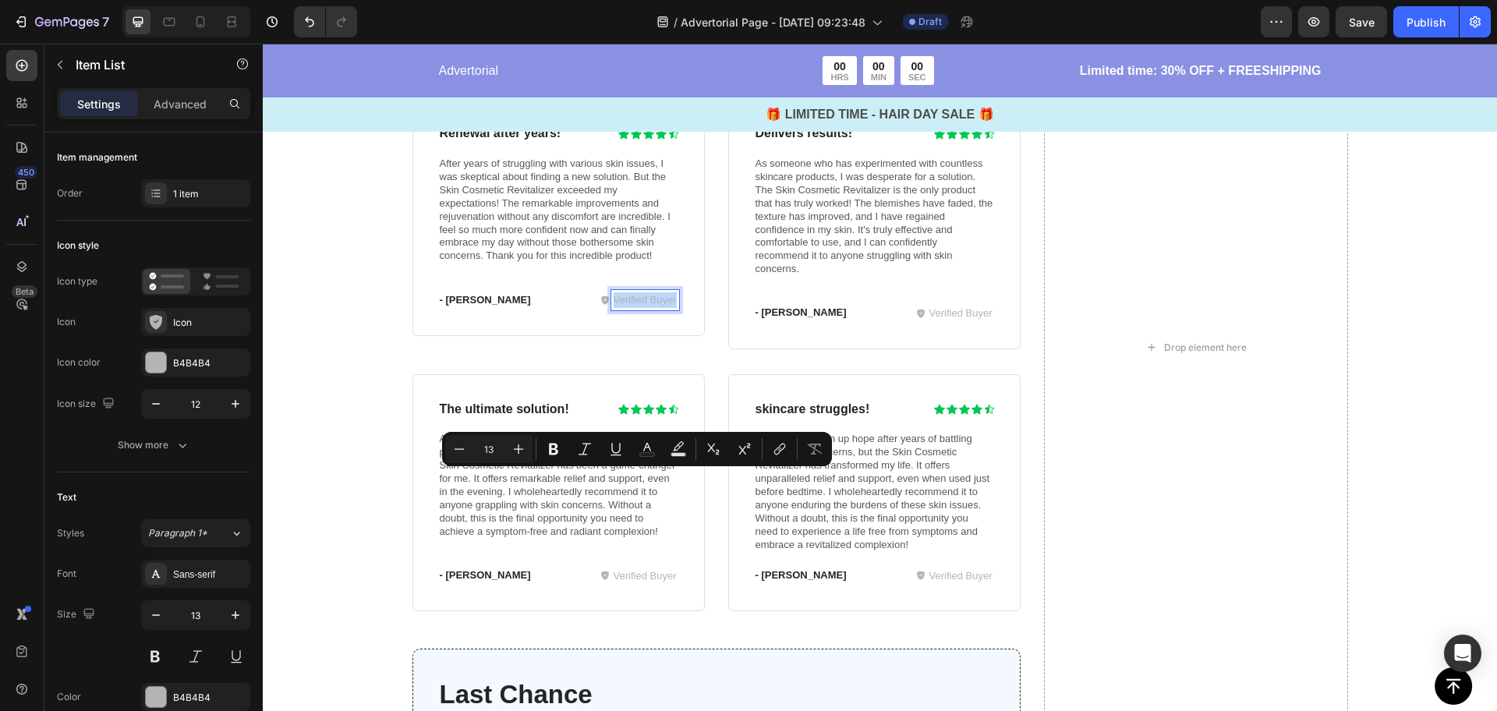
copy p "Verified Buyer"
click at [332, 343] on div "Image ️🎊 Hurry! Sale Ends Soon ️🎊 Text Block ACT Now And Receive 50% Off Your O…" at bounding box center [879, 347] width 1203 height 1550
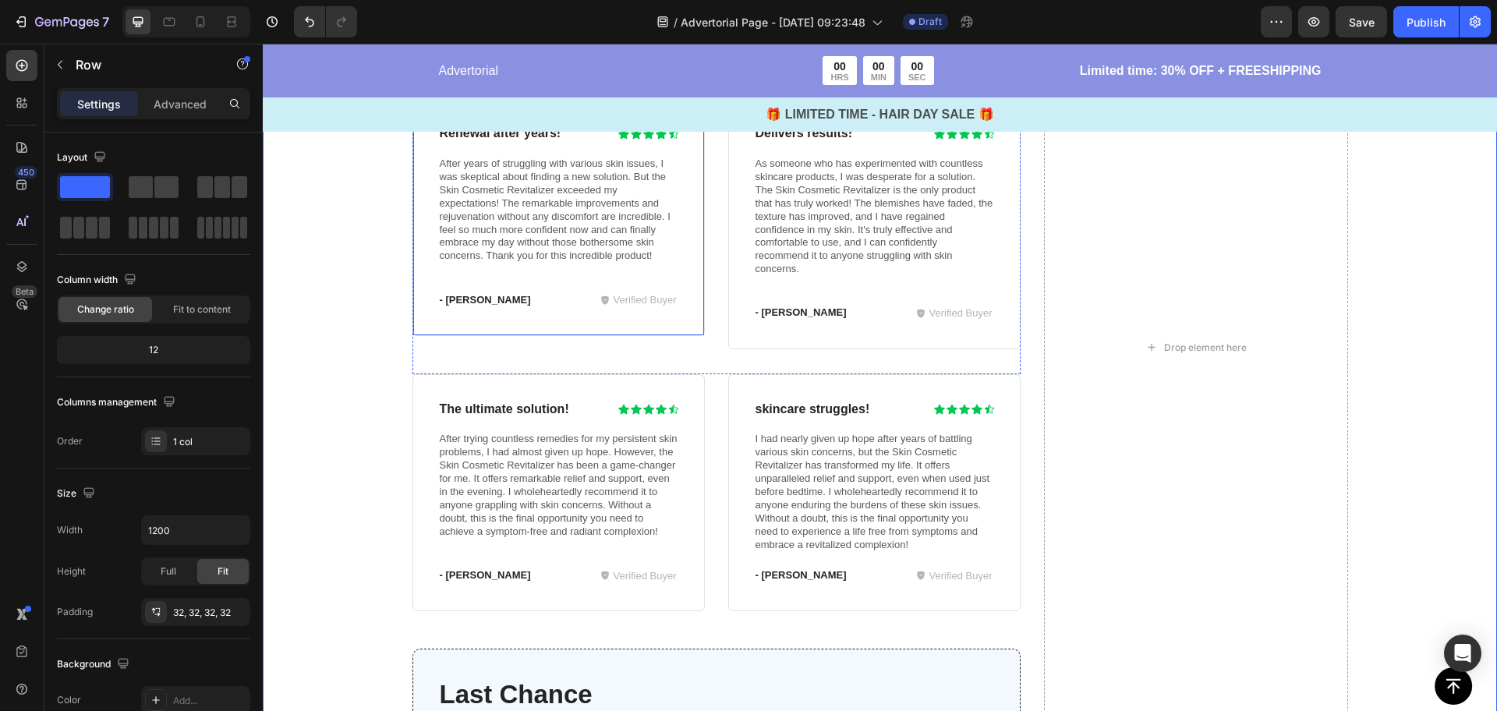
click at [619, 310] on div "Renewal after years! Heading Icon Icon Icon Icon Icon Icon List Row After years…" at bounding box center [558, 217] width 241 height 186
click at [620, 308] on p "Verified Buyer" at bounding box center [644, 300] width 63 height 16
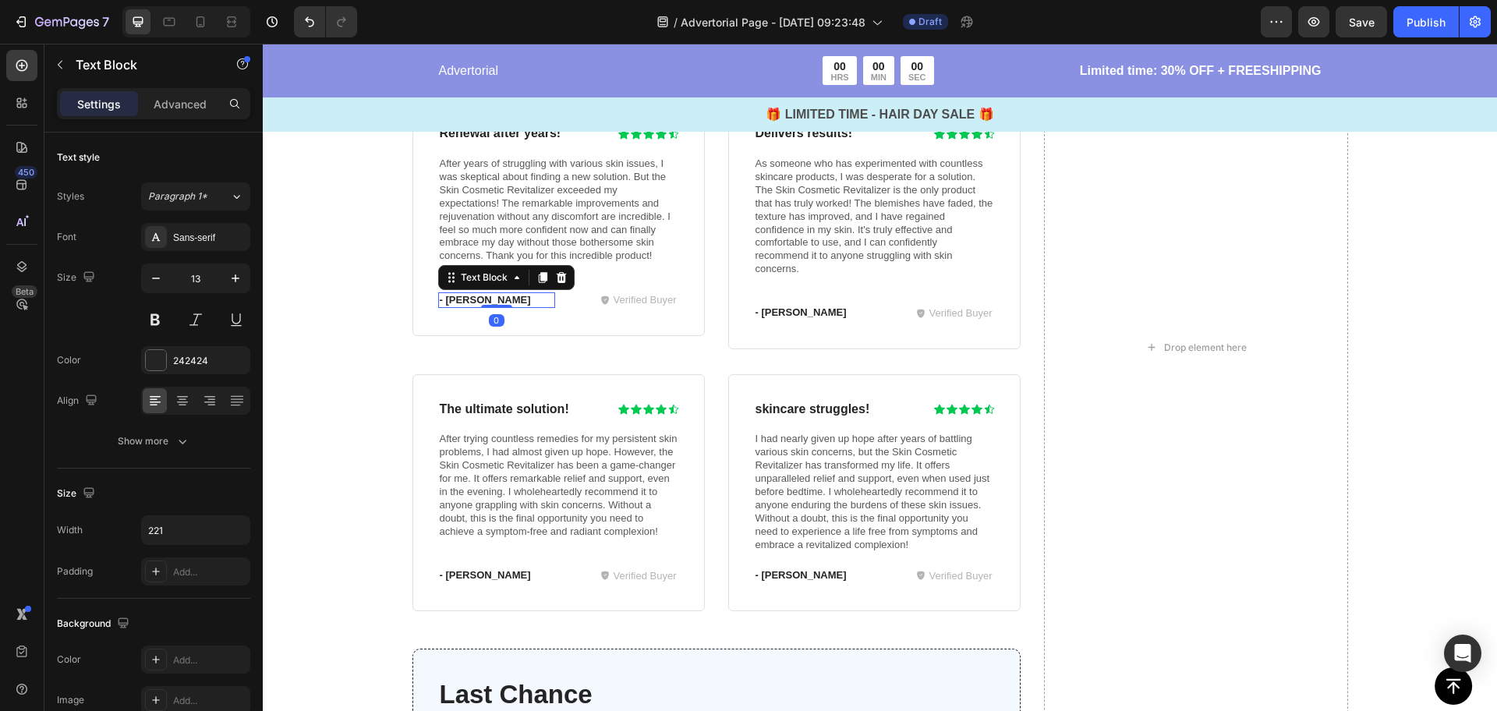
click at [446, 307] on p "- [PERSON_NAME]" at bounding box center [497, 300] width 115 height 13
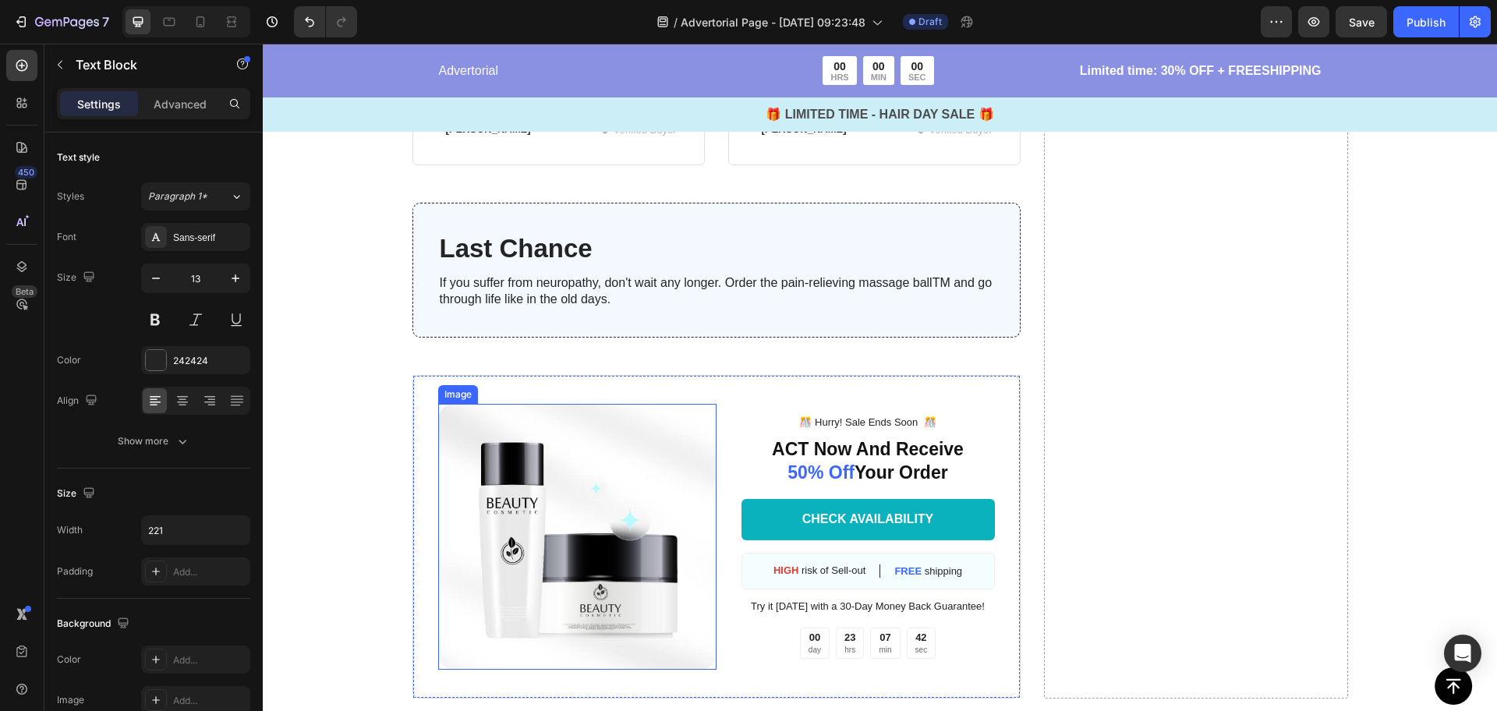
scroll to position [4845, 0]
